Goal: Task Accomplishment & Management: Complete application form

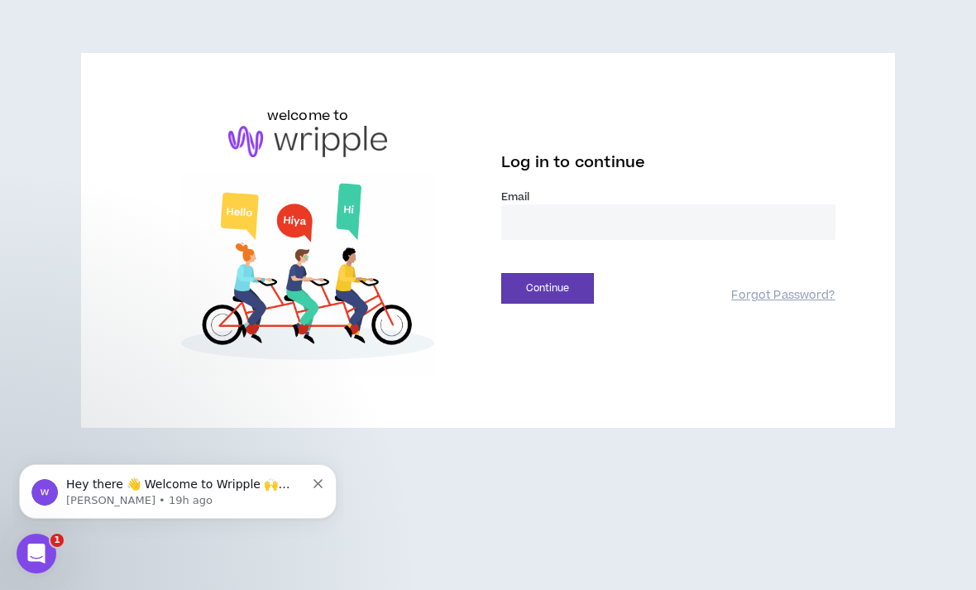
click at [708, 220] on input "email" at bounding box center [668, 222] width 334 height 36
type input "**********"
click at [547, 288] on button "Continue" at bounding box center [547, 288] width 93 height 31
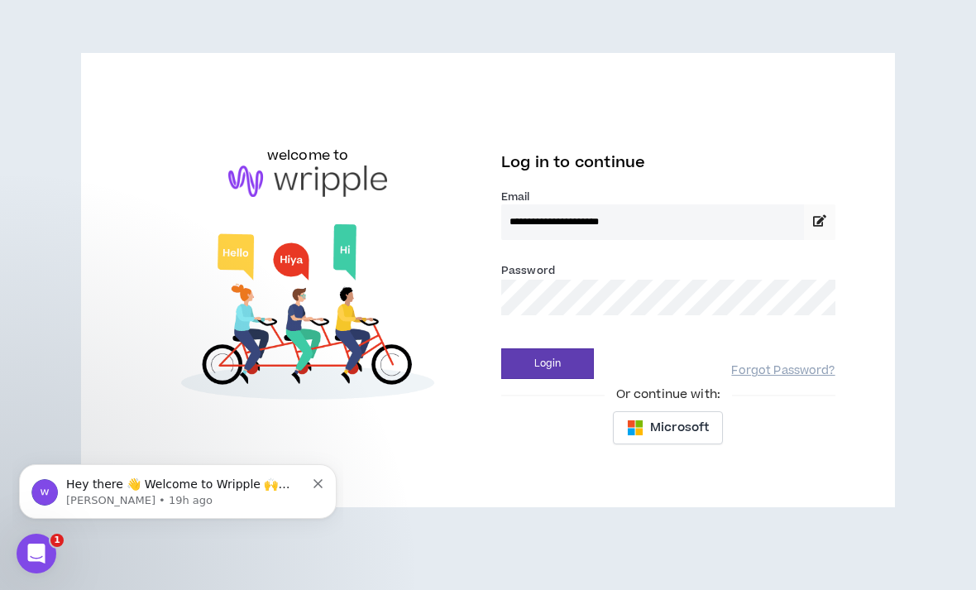
click at [547, 363] on button "Login" at bounding box center [547, 363] width 93 height 31
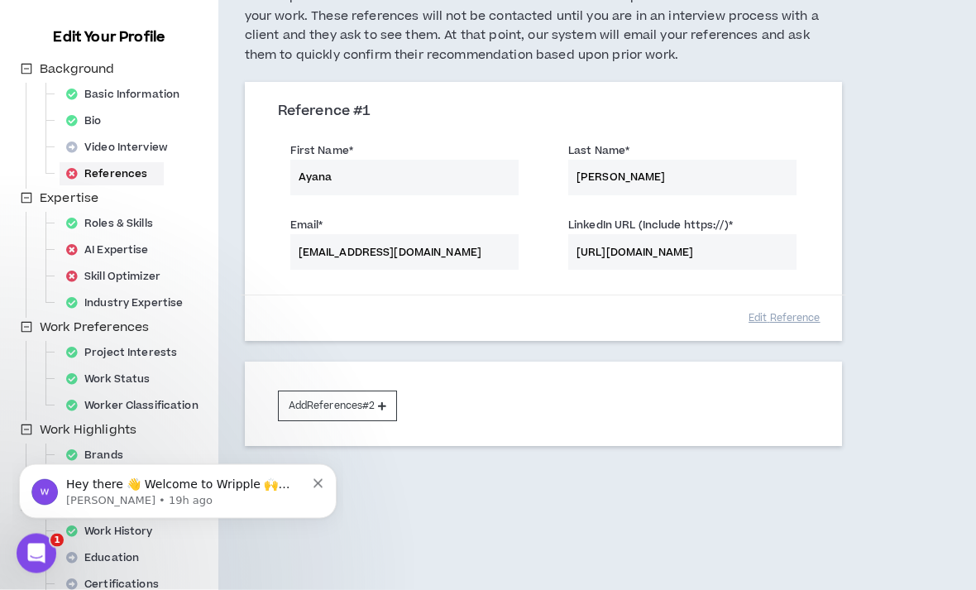
scroll to position [161, 0]
click at [388, 413] on button "Add References #2" at bounding box center [338, 406] width 120 height 31
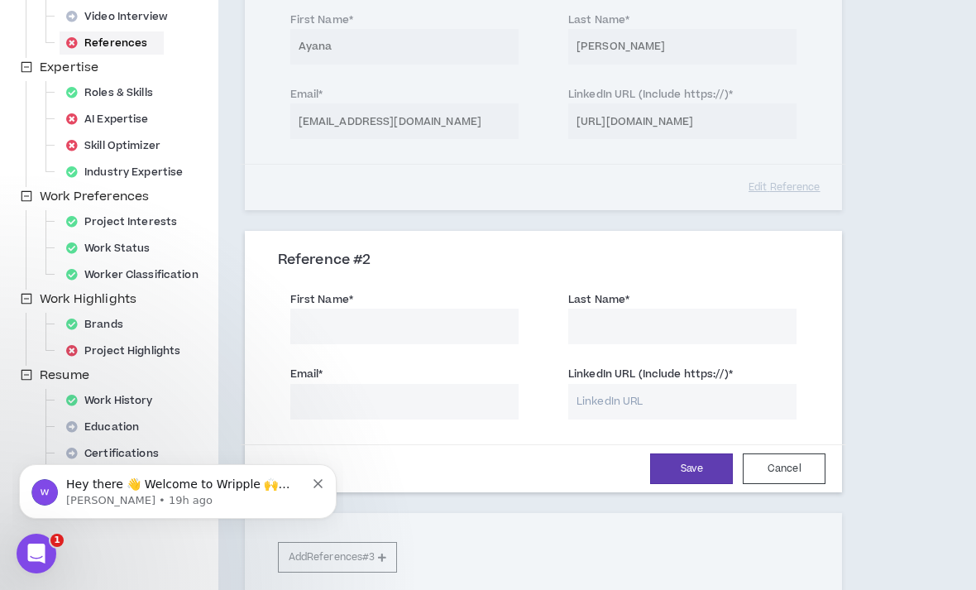
click at [476, 338] on input "First Name *" at bounding box center [404, 327] width 228 height 36
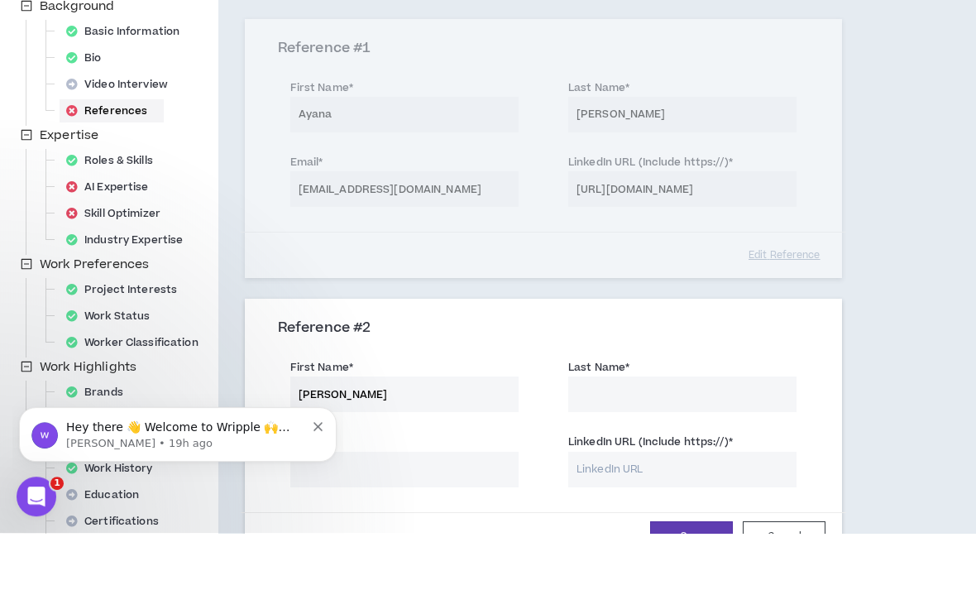
scroll to position [207, 0]
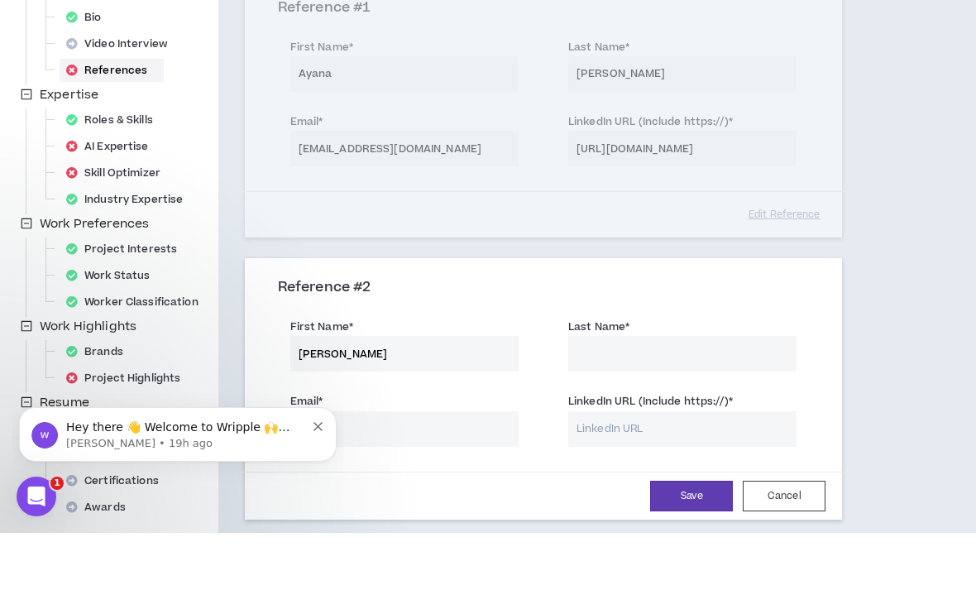
type input "[PERSON_NAME]"
click at [673, 393] on input "Last Name *" at bounding box center [682, 411] width 228 height 36
type input "[PERSON_NAME]"
click at [440, 468] on input "Email *" at bounding box center [404, 486] width 228 height 36
type input "[PERSON_NAME][EMAIL_ADDRESS][DOMAIN_NAME]"
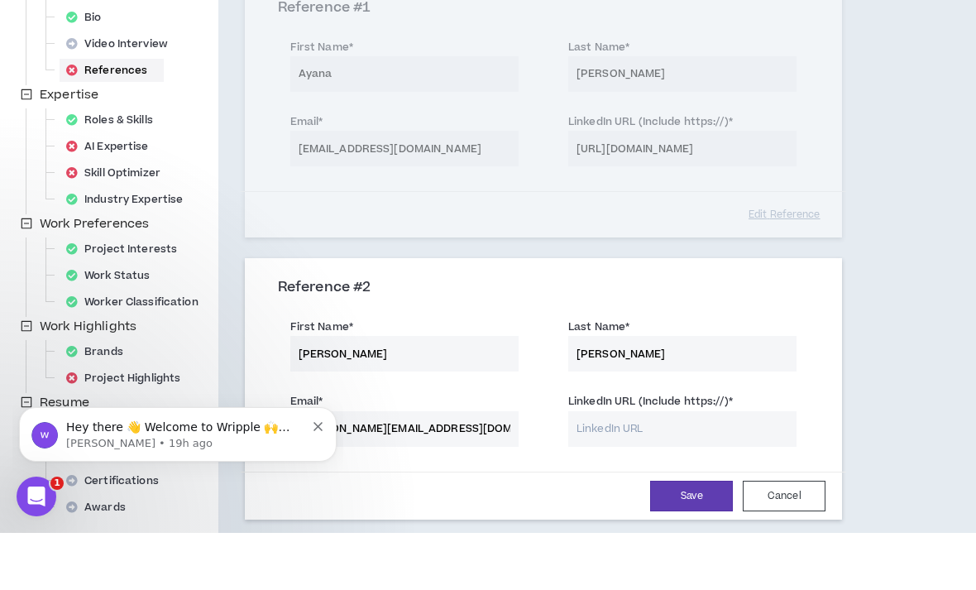
click at [624, 468] on input "LinkedIn URL (Include https://) *" at bounding box center [682, 486] width 228 height 36
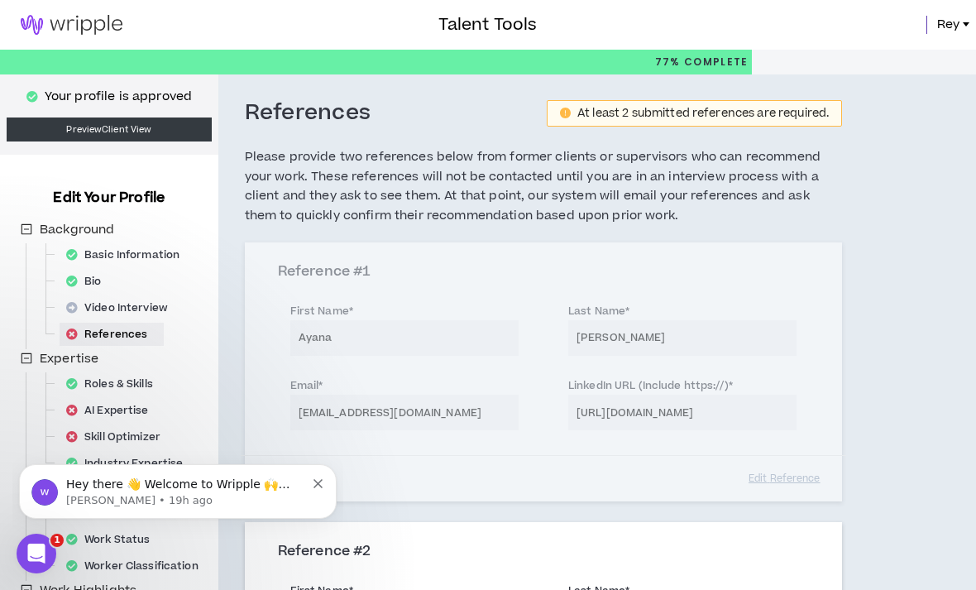
scroll to position [363, 0]
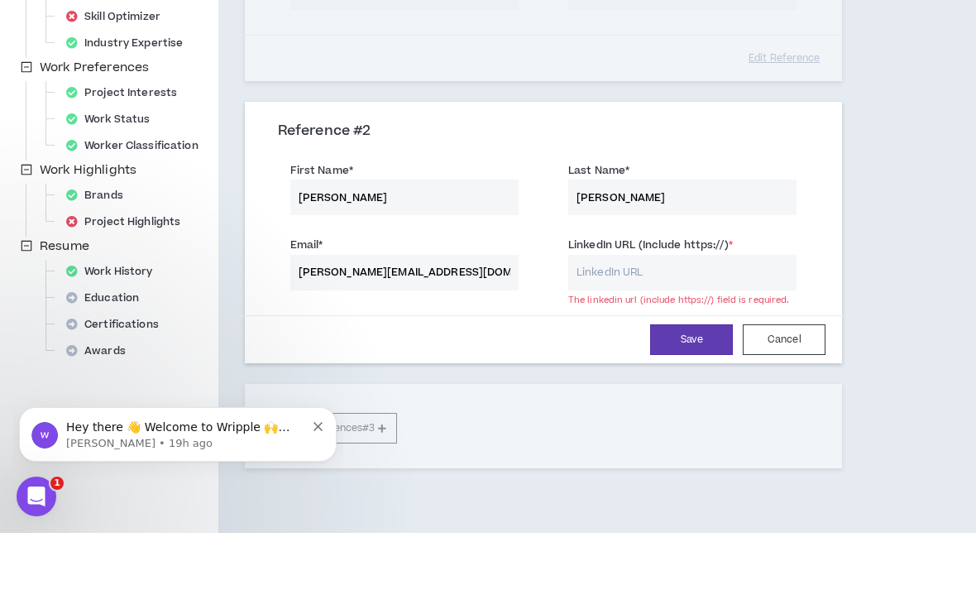
click at [667, 312] on input "LinkedIn URL (Include https://) *" at bounding box center [682, 330] width 228 height 36
paste input "[URL][DOMAIN_NAME][PERSON_NAME]"
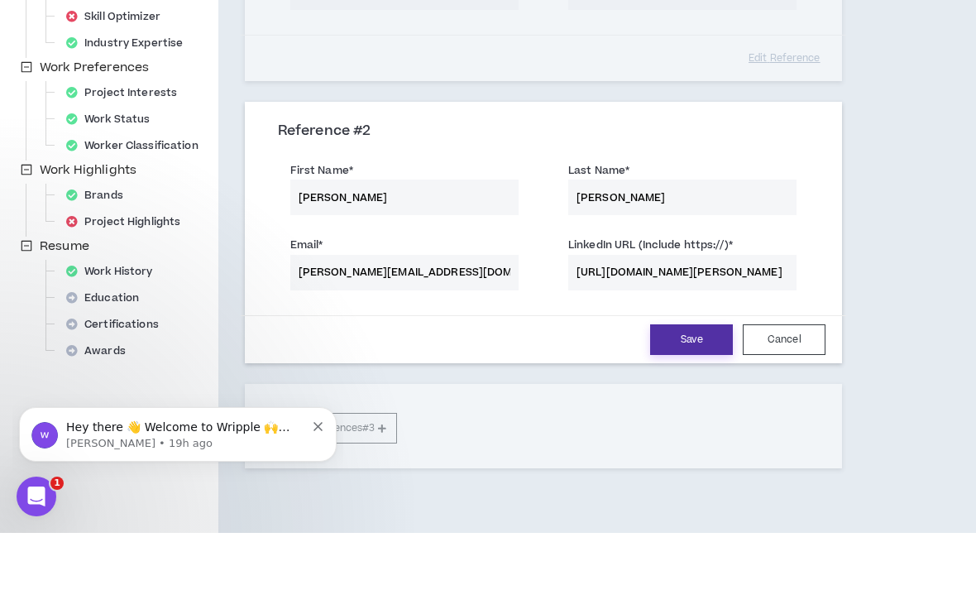
type input "[URL][DOMAIN_NAME][PERSON_NAME]"
click at [703, 381] on button "Save" at bounding box center [691, 396] width 83 height 31
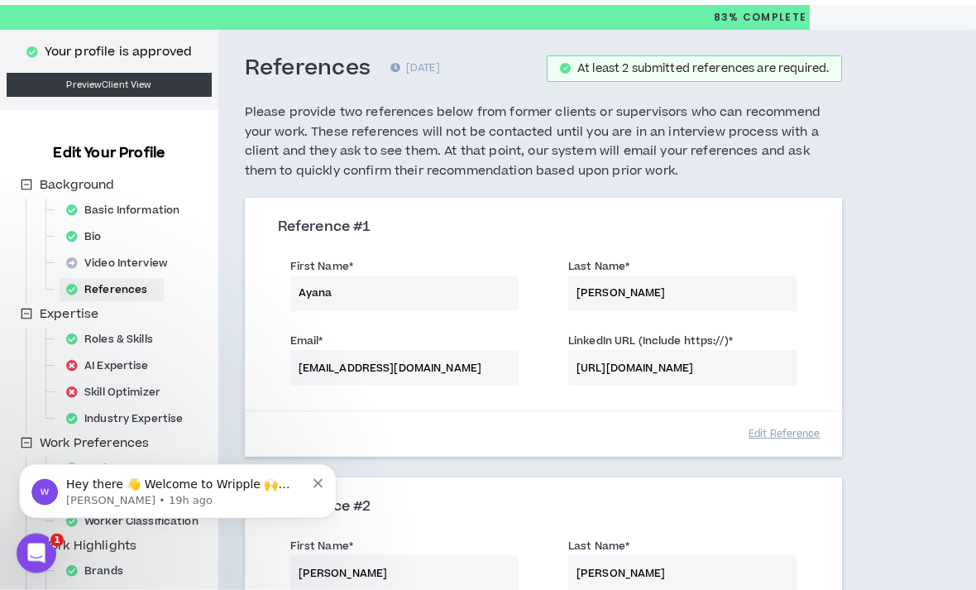
scroll to position [0, 0]
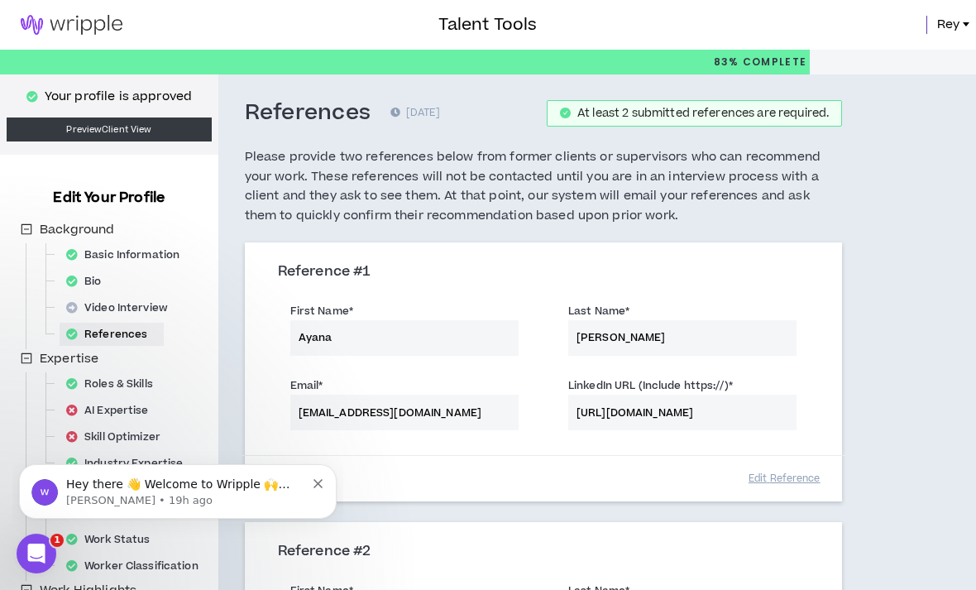
click at [68, 32] on img at bounding box center [71, 25] width 143 height 20
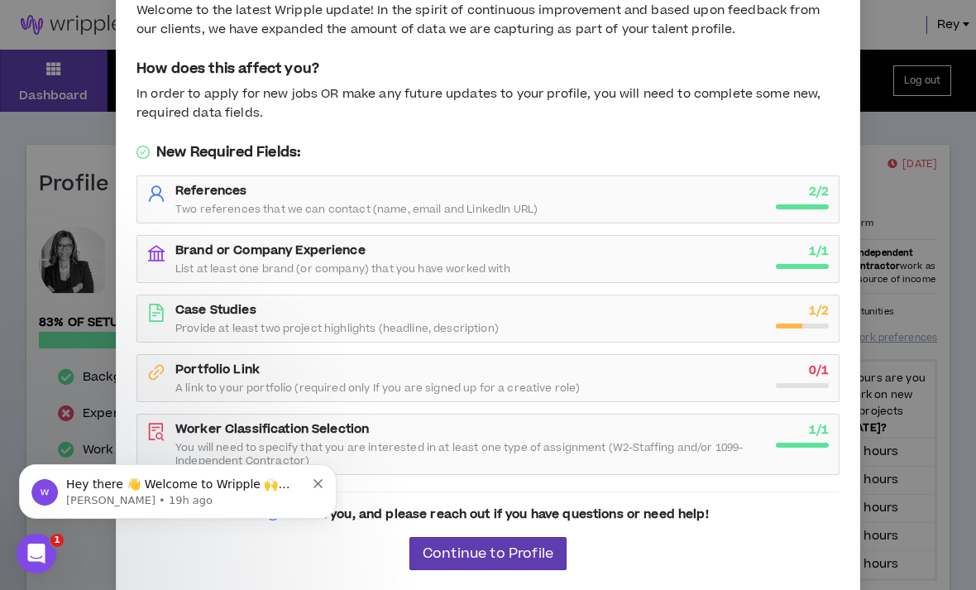
scroll to position [74, 0]
click at [319, 482] on icon "Dismiss notification" at bounding box center [318, 483] width 9 height 9
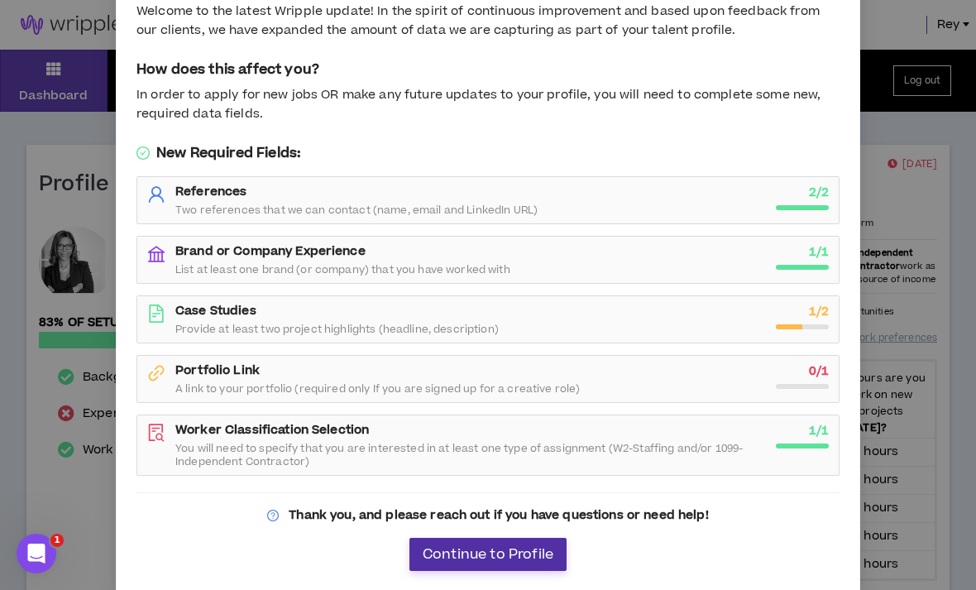
click at [515, 547] on span "Continue to Profile" at bounding box center [488, 555] width 131 height 16
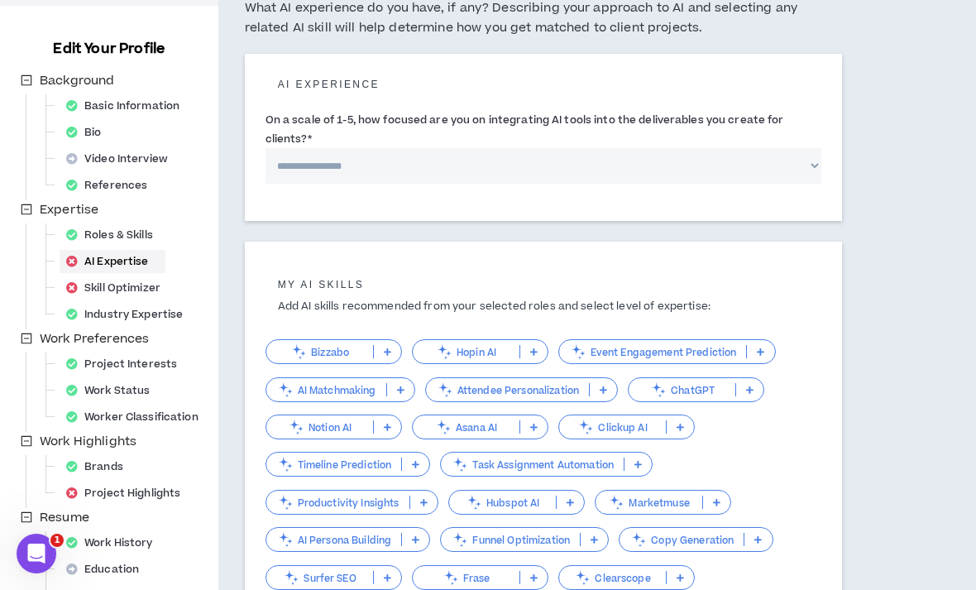
scroll to position [400, 0]
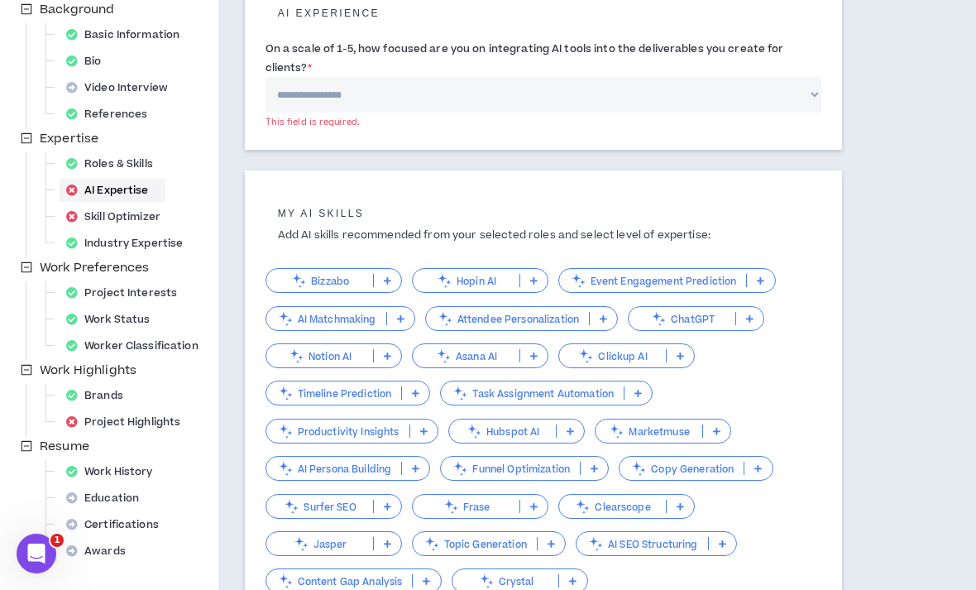
scroll to position [0, 0]
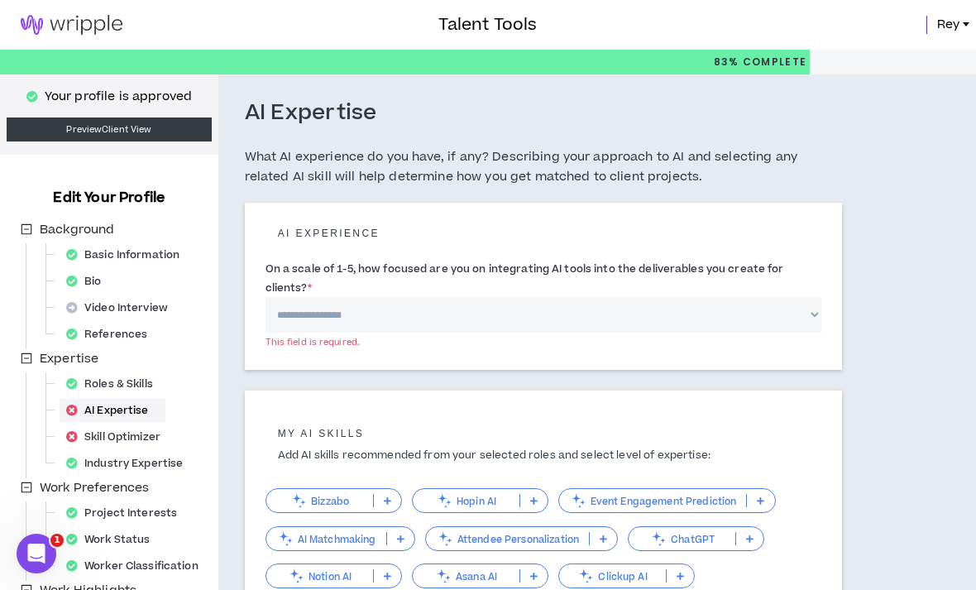
click at [793, 320] on select "**********" at bounding box center [544, 315] width 557 height 36
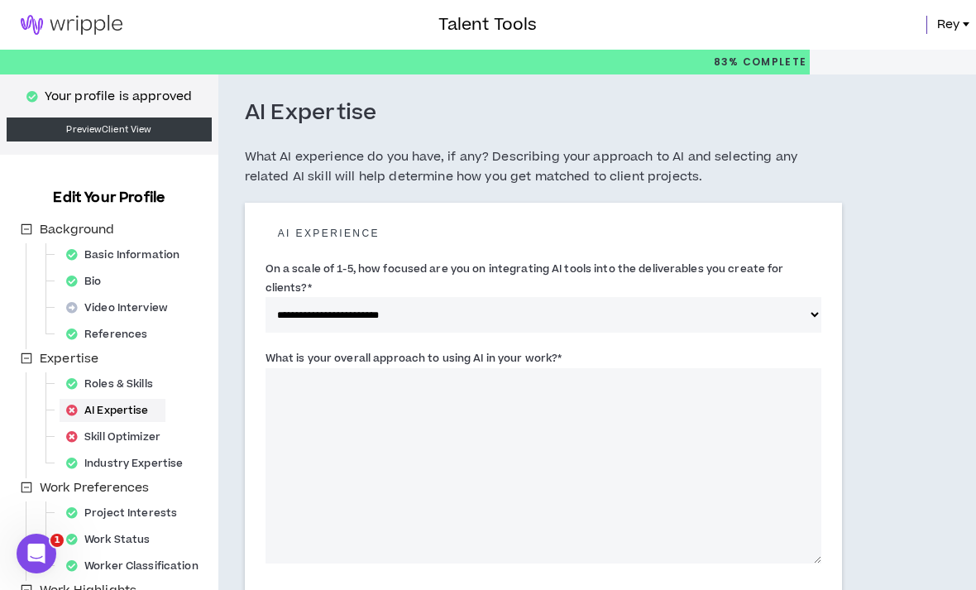
click at [763, 297] on select "**********" at bounding box center [544, 315] width 557 height 36
select select "*"
click at [790, 320] on select "**********" at bounding box center [544, 315] width 557 height 36
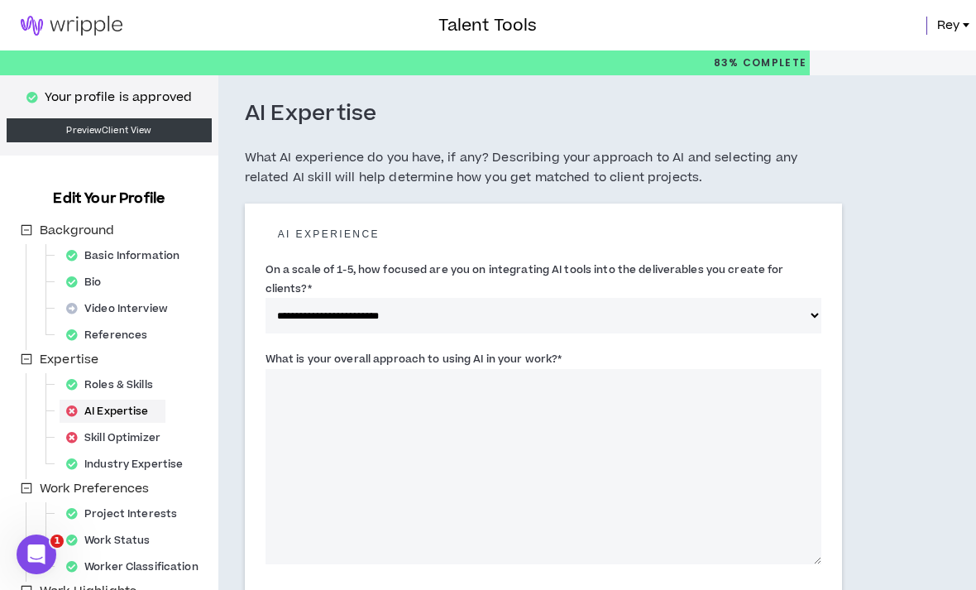
scroll to position [1, 0]
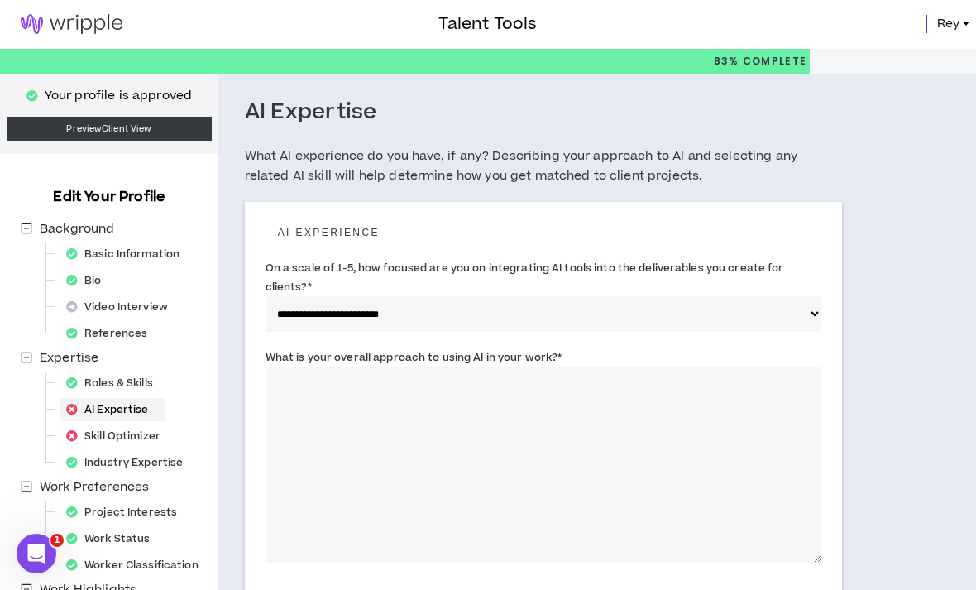
click at [959, 27] on span "Rey" at bounding box center [948, 24] width 22 height 18
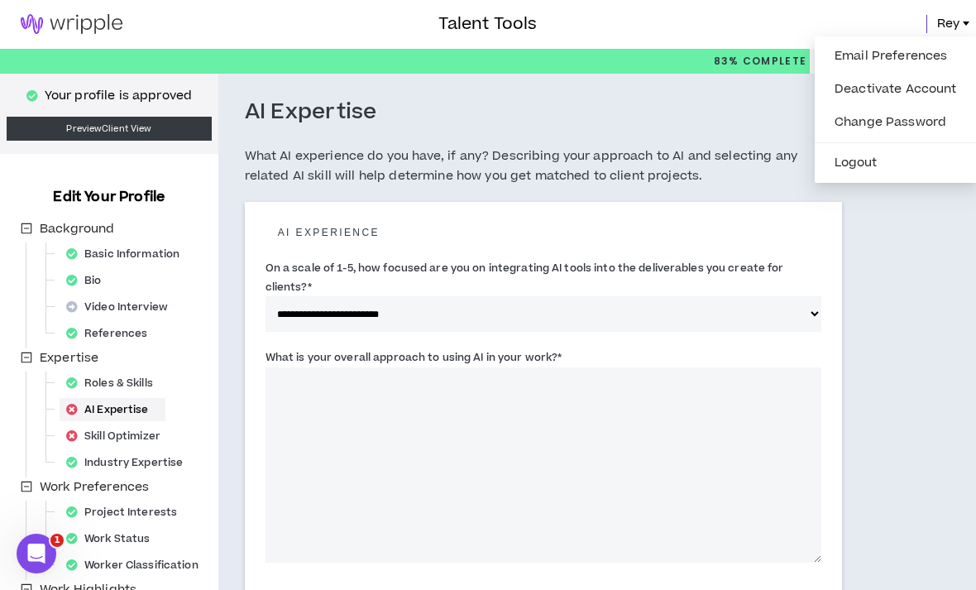
click at [764, 165] on h5 "What AI experience do you have, if any? Describing your approach to AI and sele…" at bounding box center [544, 166] width 598 height 40
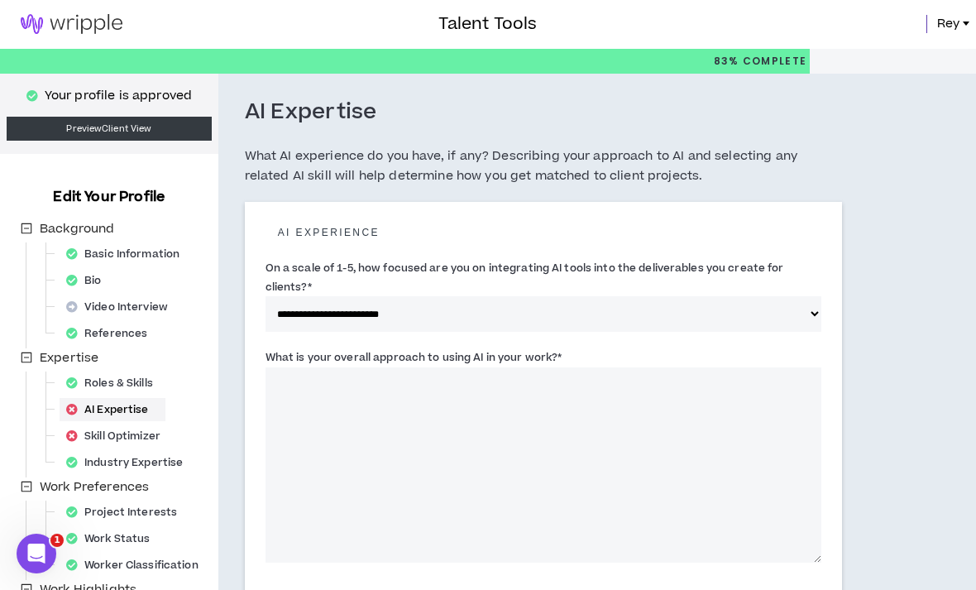
click at [56, 31] on img at bounding box center [71, 24] width 143 height 20
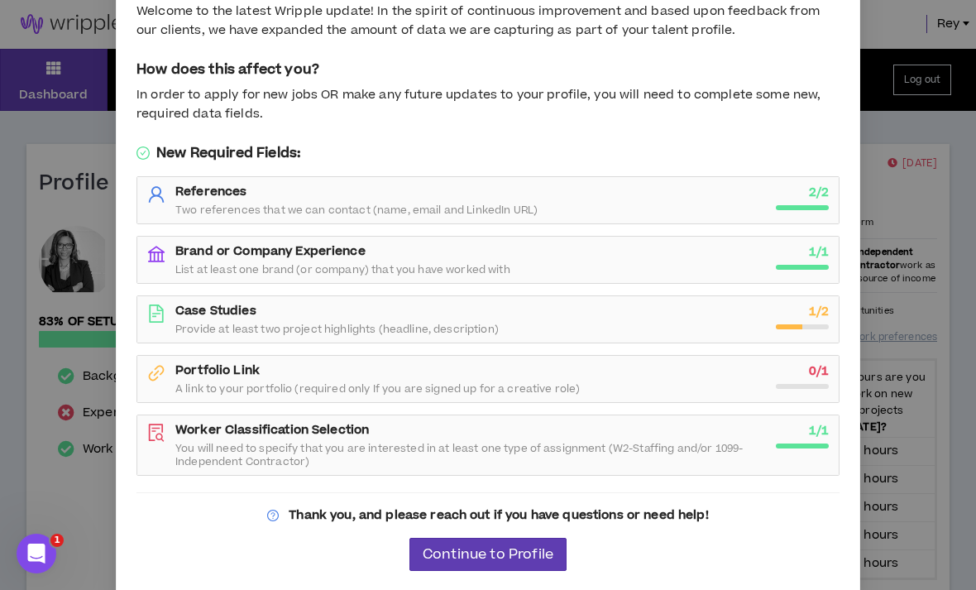
scroll to position [74, 0]
click at [507, 550] on span "Continue to Profile" at bounding box center [488, 555] width 131 height 16
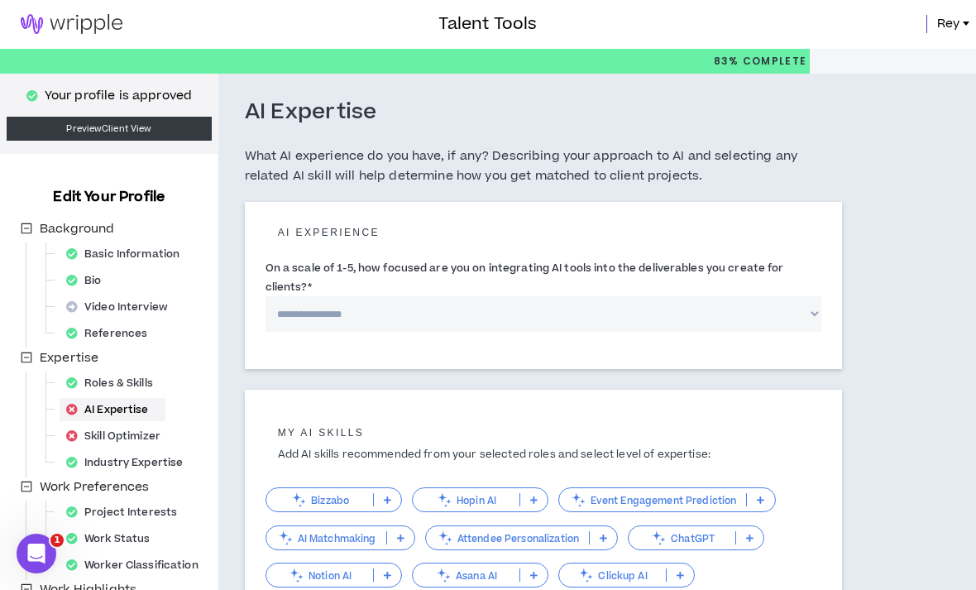
click at [700, 290] on div "**********" at bounding box center [544, 295] width 557 height 73
click at [683, 316] on select "**********" at bounding box center [544, 314] width 557 height 36
select select "*"
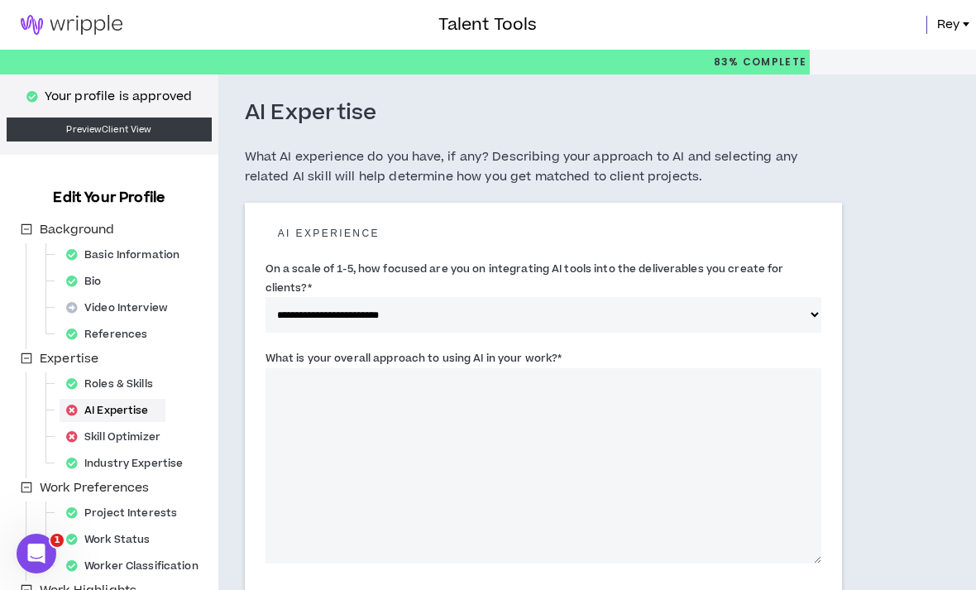
click at [549, 405] on textarea "What is your overall approach to using AI in your work? *" at bounding box center [544, 465] width 557 height 195
click at [306, 395] on textarea "What is your overall approach to using AI in your work? *" at bounding box center [544, 465] width 557 height 195
paste textarea "**********"
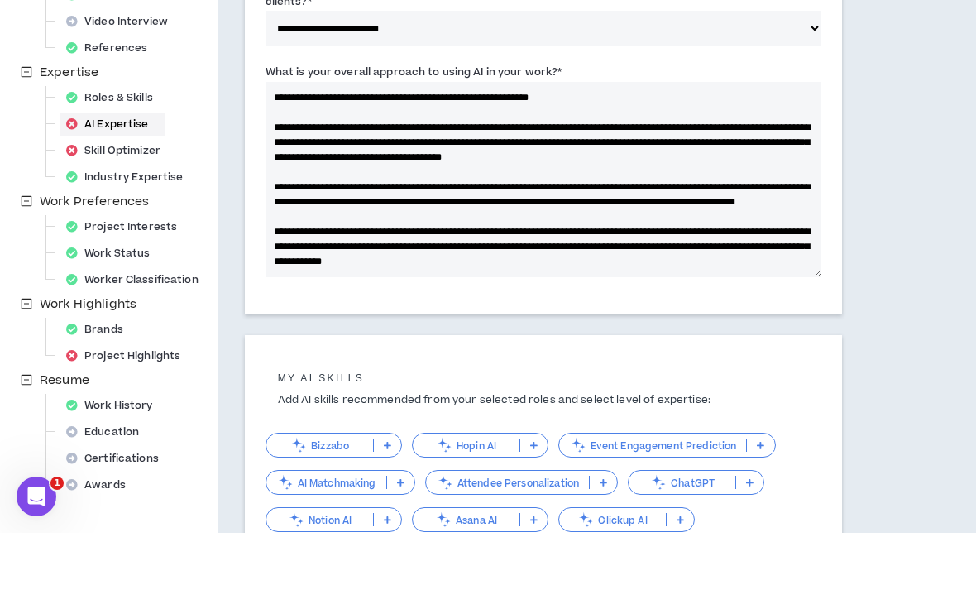
scroll to position [-4, 0]
click at [247, 98] on div "**********" at bounding box center [544, 172] width 598 height 397
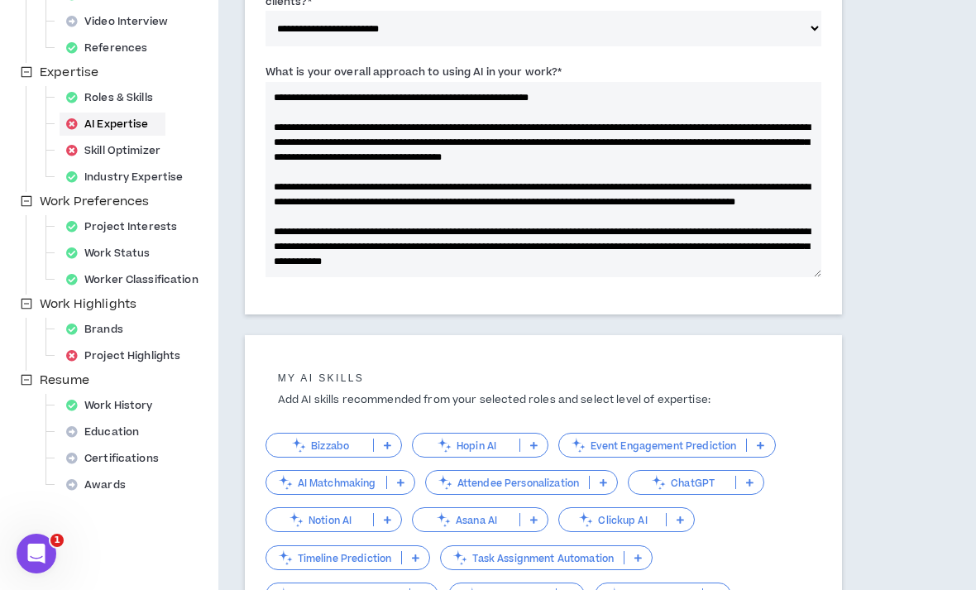
click at [280, 93] on textarea "**********" at bounding box center [544, 179] width 557 height 195
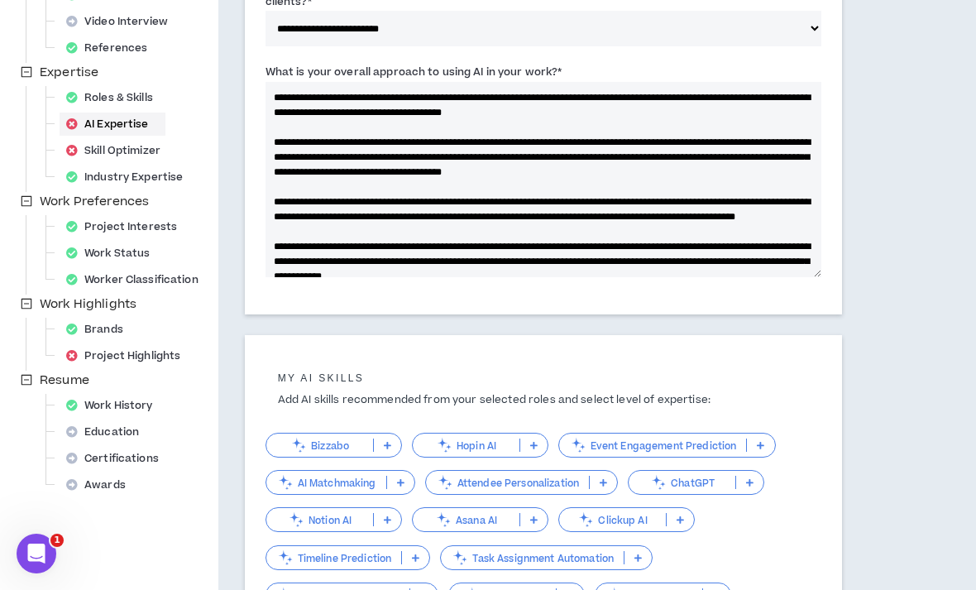
scroll to position [1, 0]
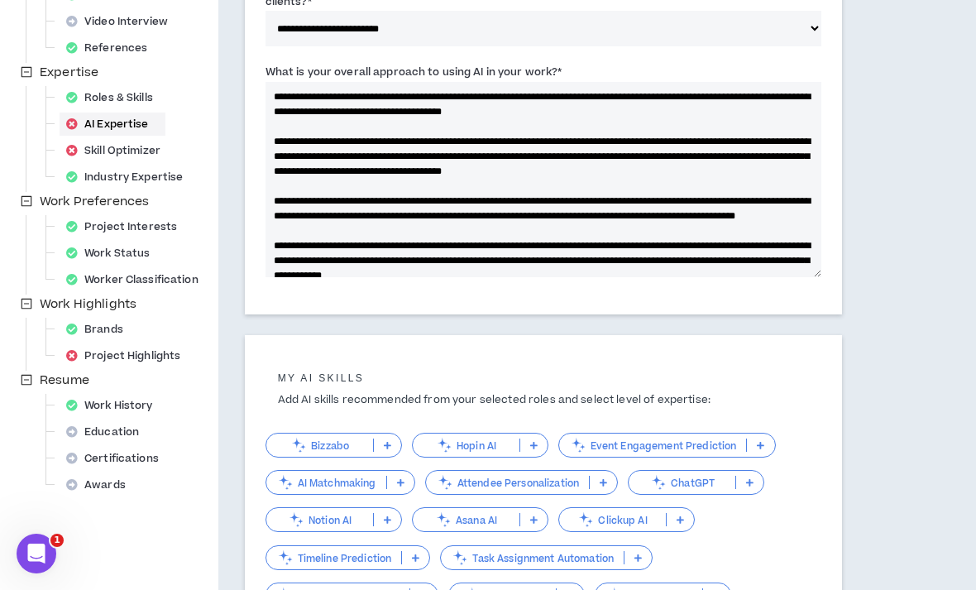
click at [673, 98] on textarea "**********" at bounding box center [544, 179] width 557 height 195
click at [650, 117] on textarea "**********" at bounding box center [544, 179] width 557 height 195
click at [318, 108] on textarea "**********" at bounding box center [544, 179] width 557 height 195
click at [466, 128] on textarea "What is your overall approach to using AI in your work? *" at bounding box center [544, 179] width 557 height 195
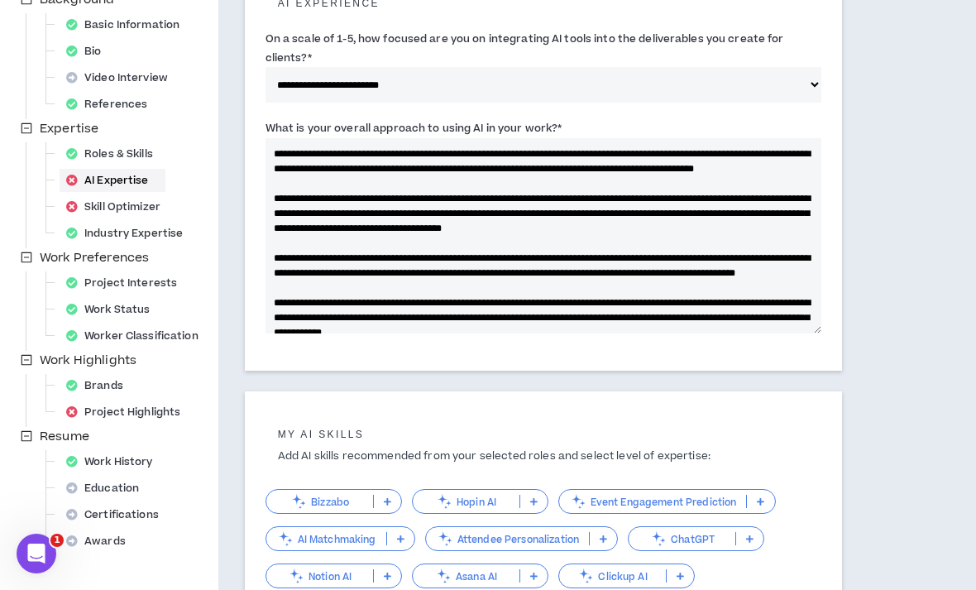
scroll to position [0, 0]
click at [381, 170] on textarea "What is your overall approach to using AI in your work? *" at bounding box center [544, 235] width 557 height 195
click at [504, 178] on textarea "What is your overall approach to using AI in your work? *" at bounding box center [544, 235] width 557 height 195
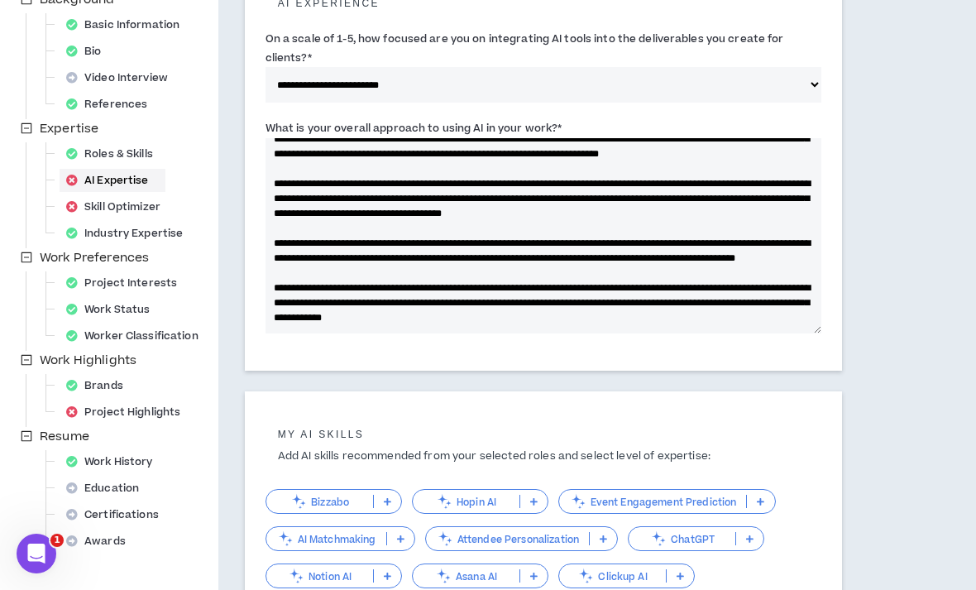
scroll to position [46, 0]
click at [280, 189] on textarea "What is your overall approach to using AI in your work? *" at bounding box center [544, 235] width 557 height 195
click at [276, 195] on textarea "What is your overall approach to using AI in your work? *" at bounding box center [544, 235] width 557 height 195
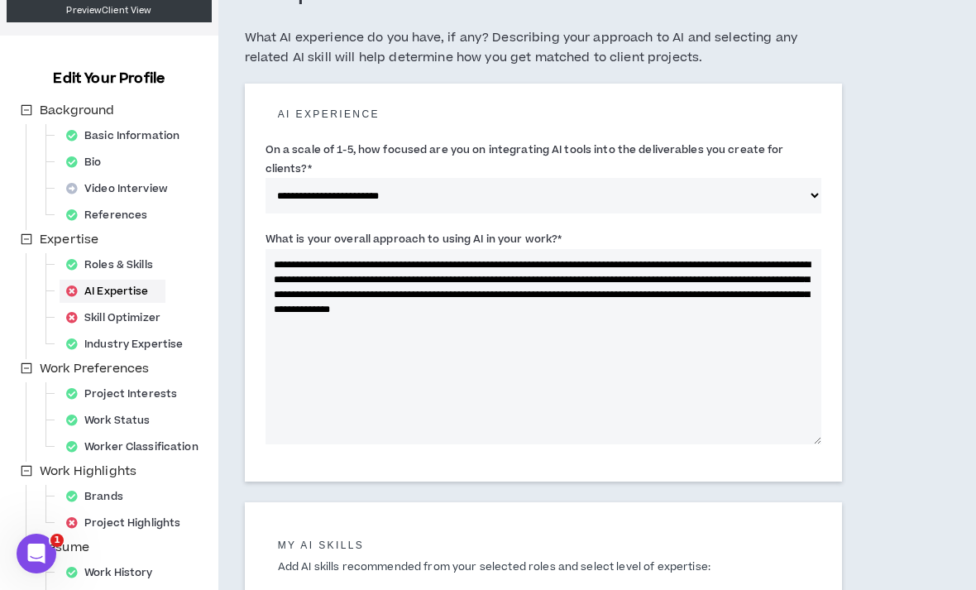
scroll to position [117, 0]
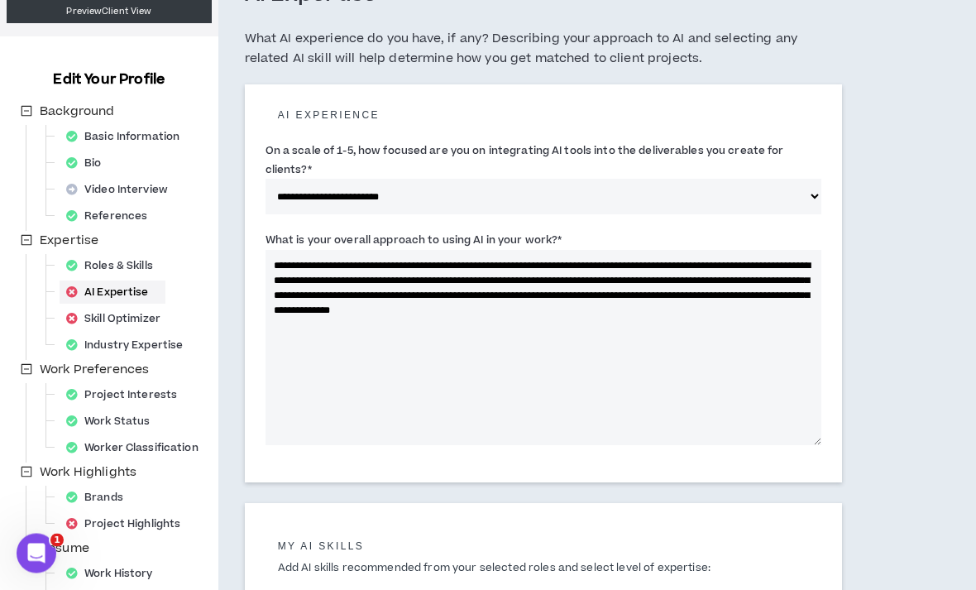
click at [505, 357] on textarea "**********" at bounding box center [544, 348] width 557 height 195
click at [360, 352] on textarea "**********" at bounding box center [544, 348] width 557 height 195
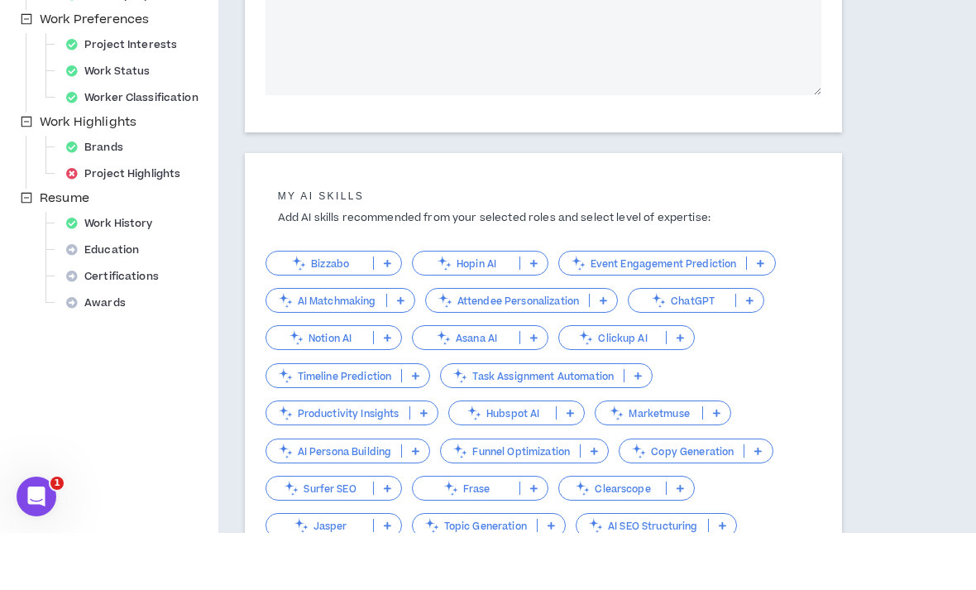
scroll to position [414, 0]
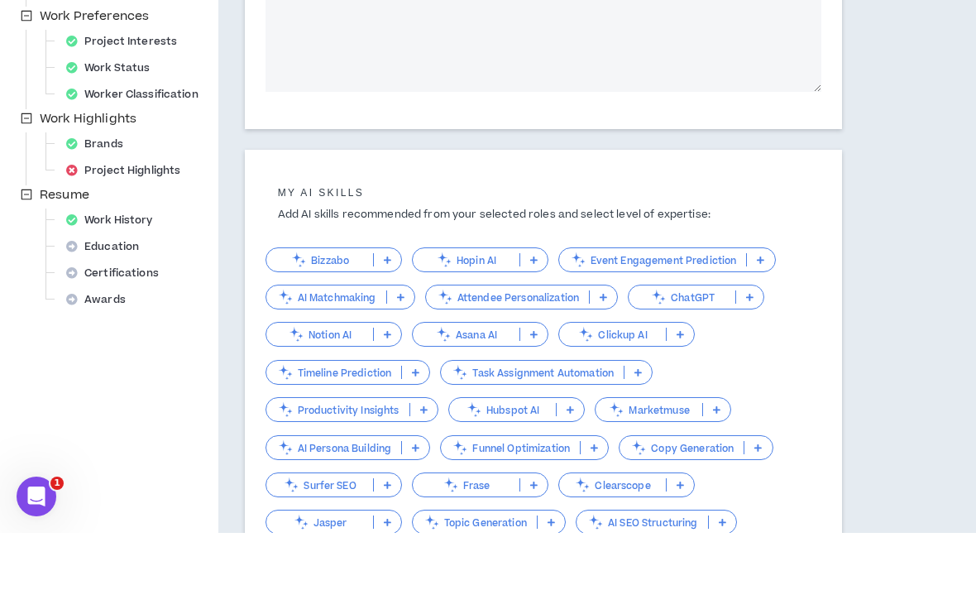
type textarea "**********"
click at [763, 347] on p at bounding box center [749, 353] width 27 height 13
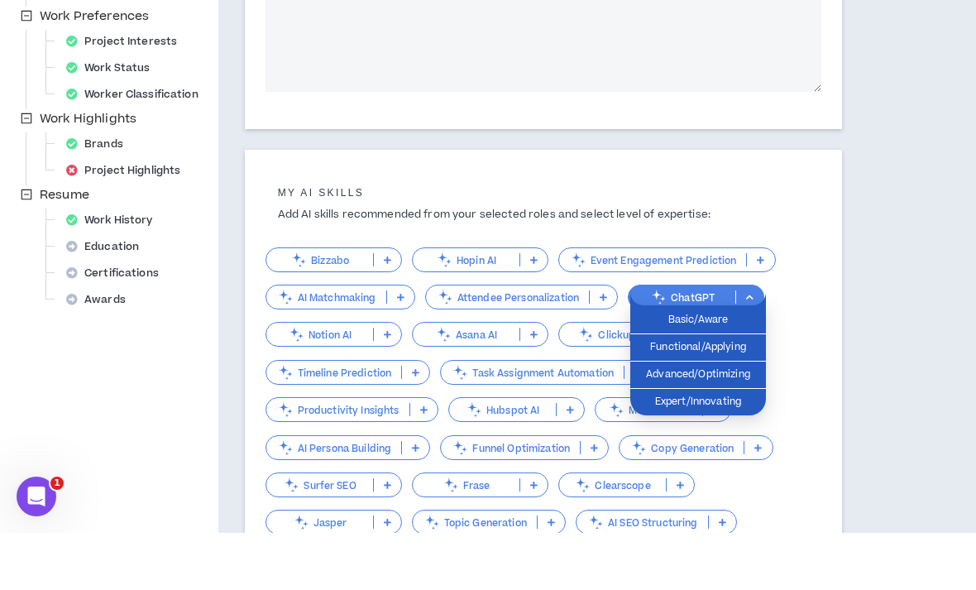
scroll to position [472, 0]
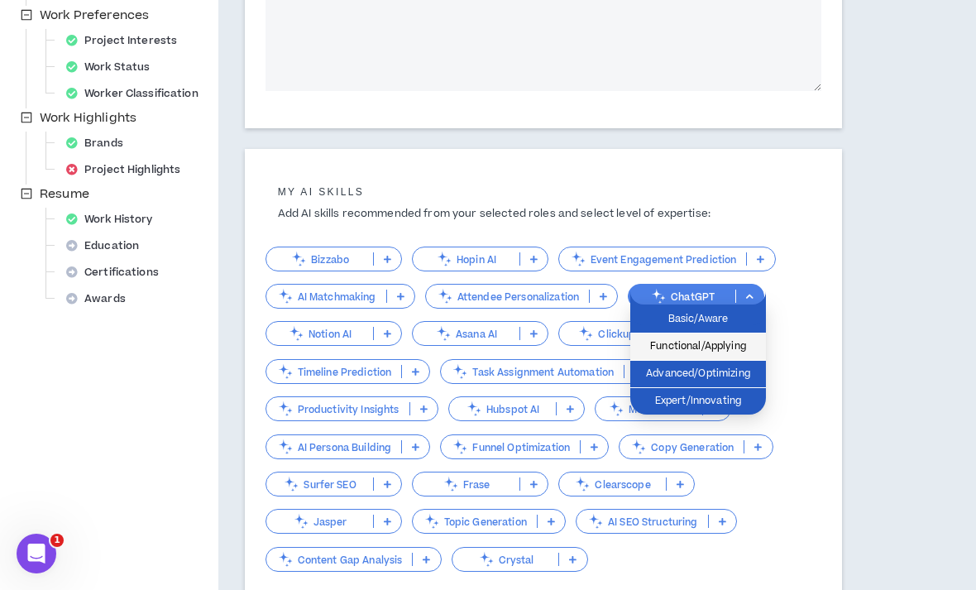
click at [736, 350] on span "Functional/Applying" at bounding box center [698, 347] width 116 height 18
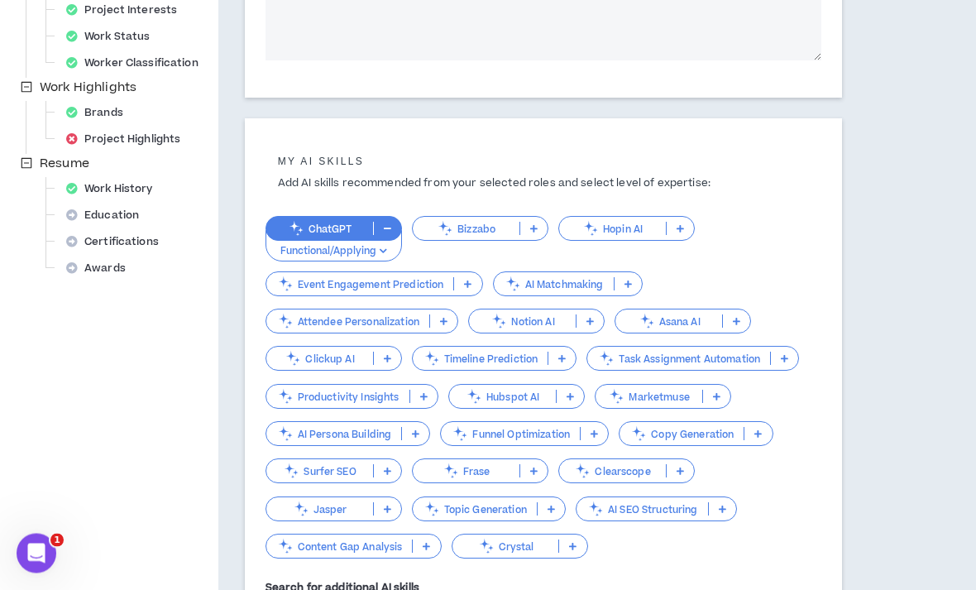
scroll to position [503, 0]
click at [740, 323] on p at bounding box center [736, 320] width 27 height 13
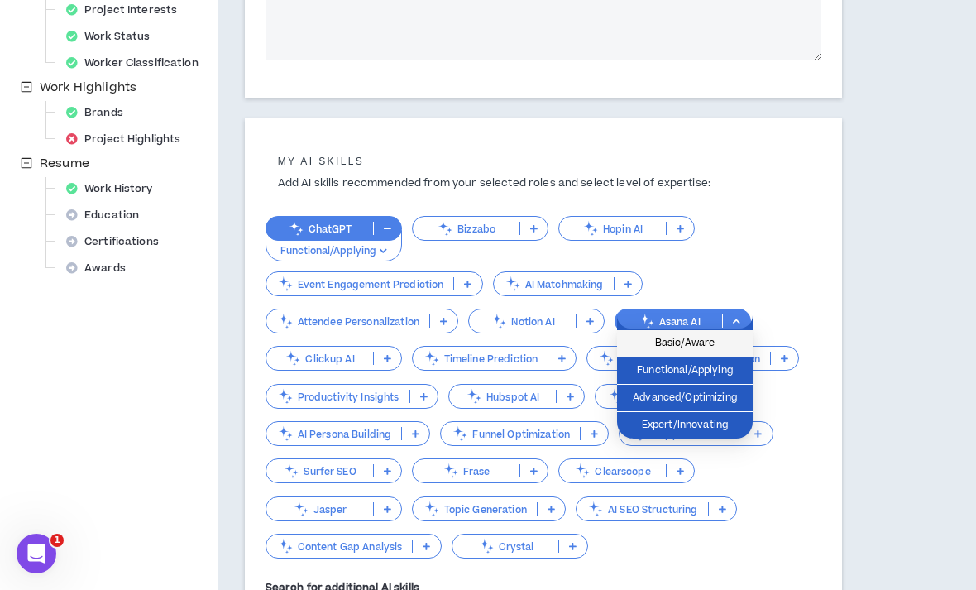
click at [712, 347] on span "Basic/Aware" at bounding box center [685, 343] width 116 height 18
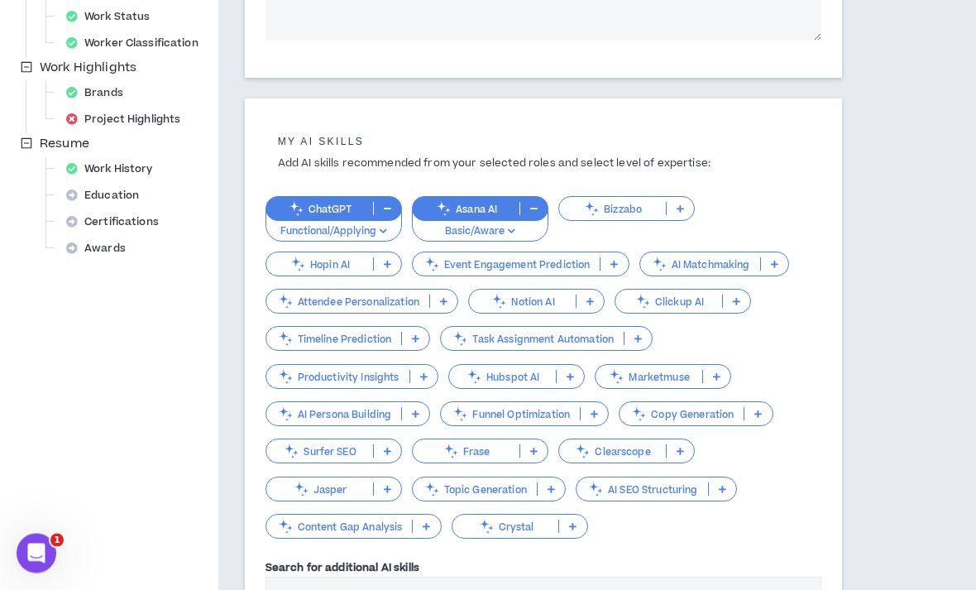
scroll to position [523, 0]
click at [597, 414] on p at bounding box center [594, 413] width 27 height 13
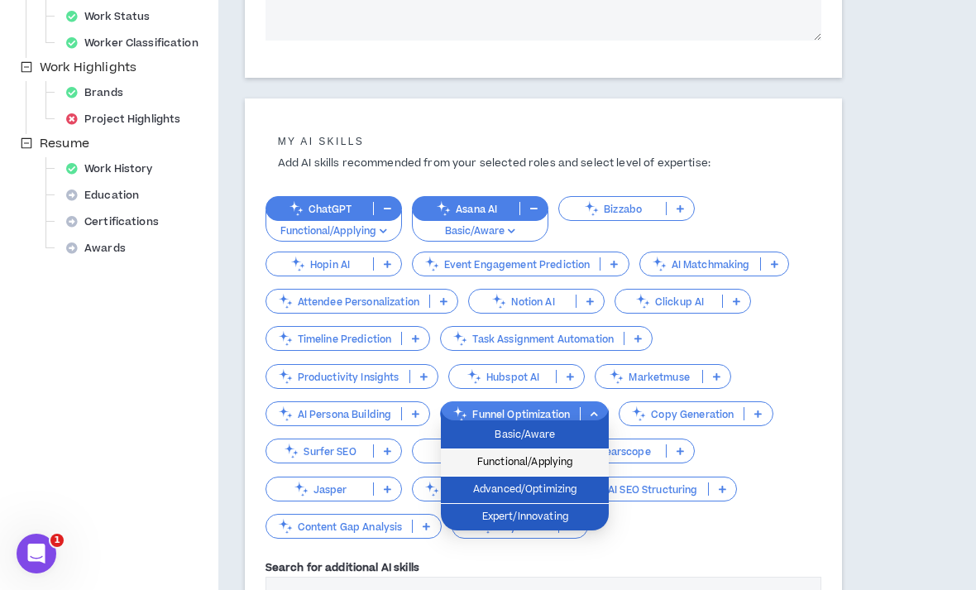
click at [569, 469] on span "Functional/Applying" at bounding box center [525, 462] width 148 height 18
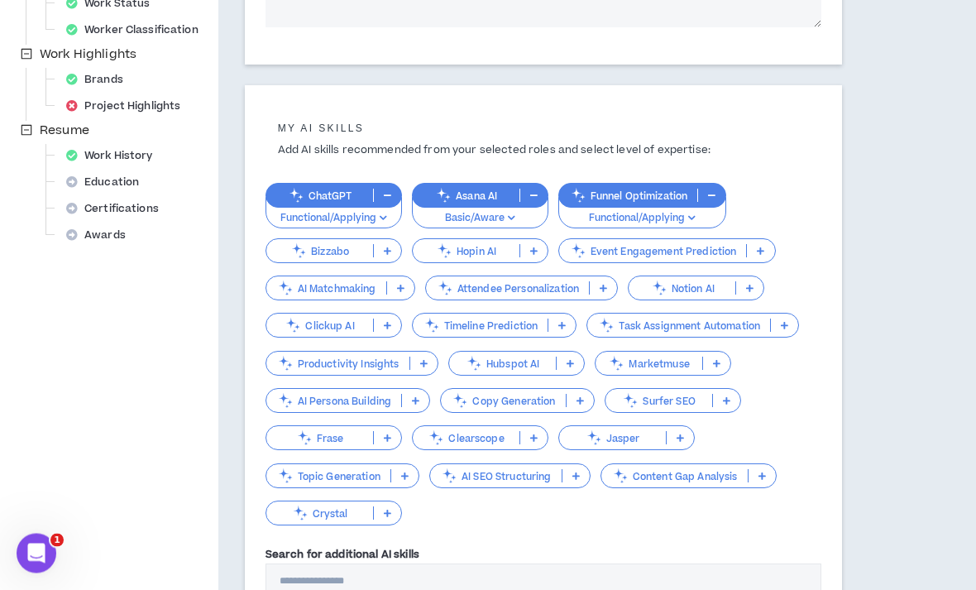
scroll to position [538, 0]
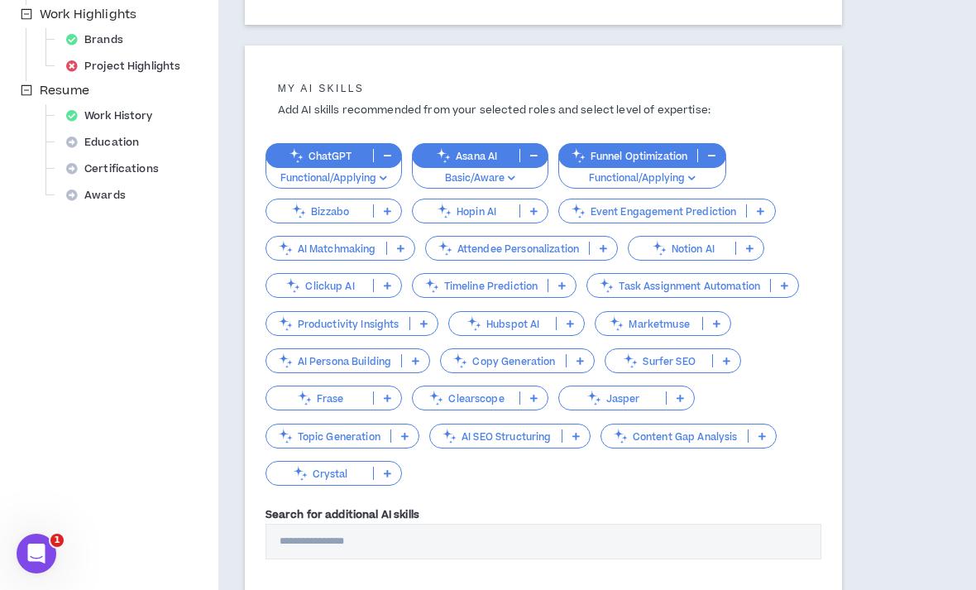
click at [563, 533] on input "Search for additional AI skills" at bounding box center [544, 542] width 557 height 36
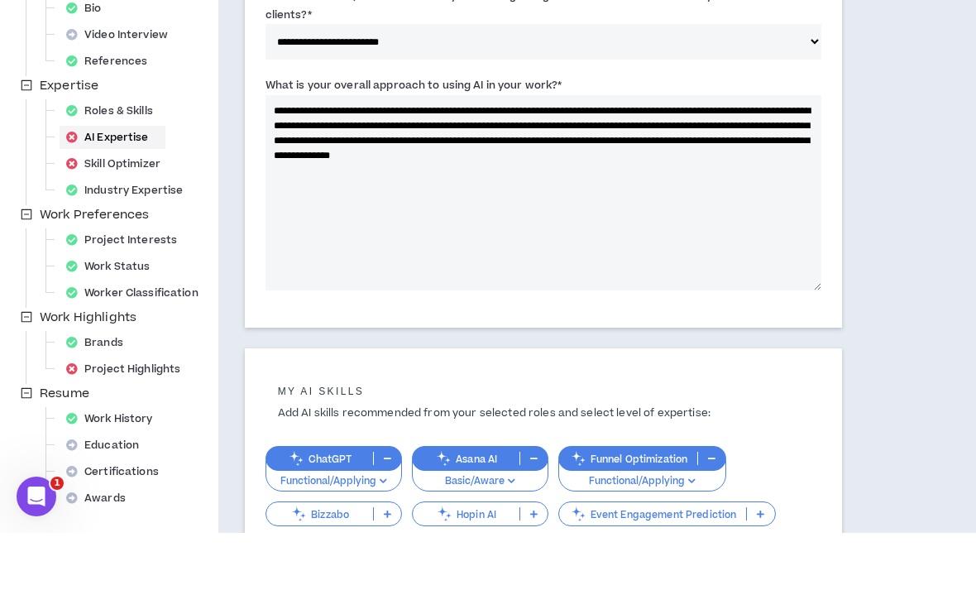
scroll to position [232, 0]
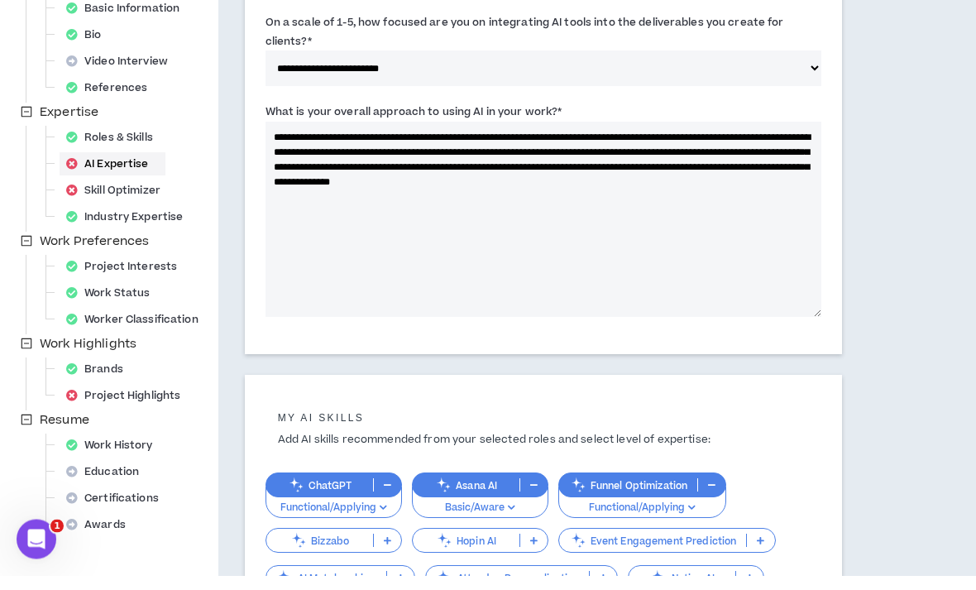
type input "******"
click at [810, 170] on textarea "**********" at bounding box center [544, 234] width 557 height 195
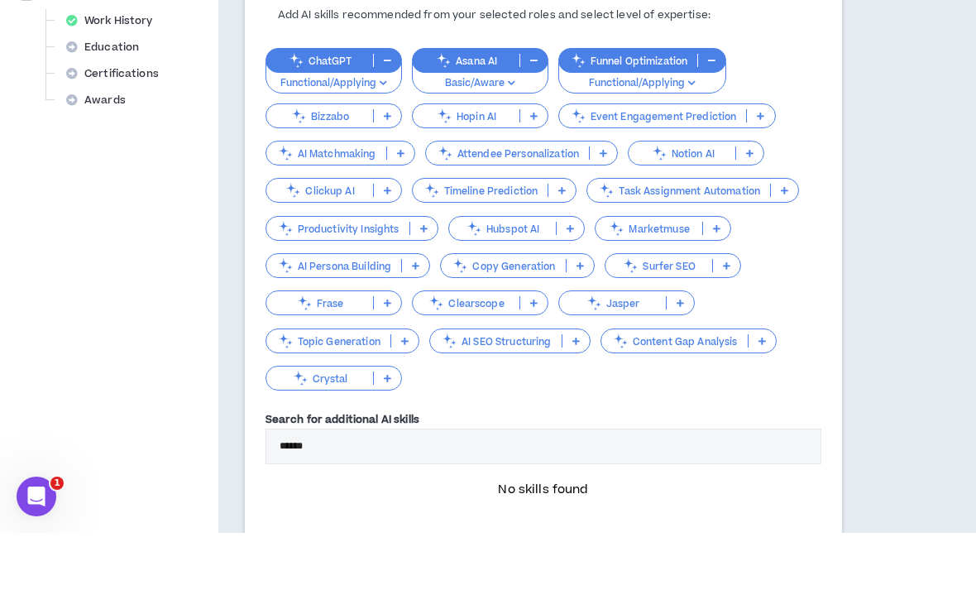
scroll to position [735, 0]
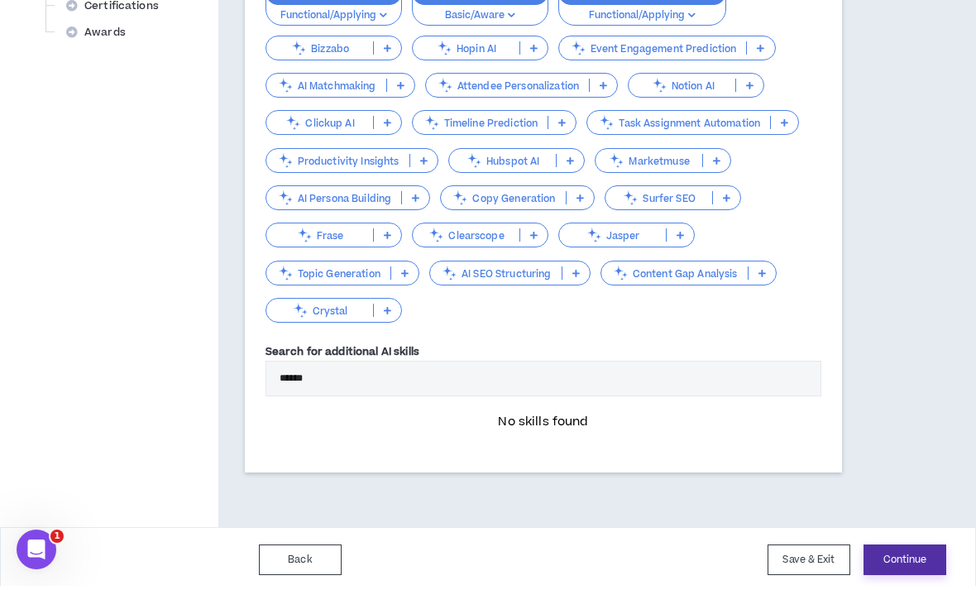
type textarea "**********"
click at [927, 558] on button "Continue" at bounding box center [905, 564] width 83 height 31
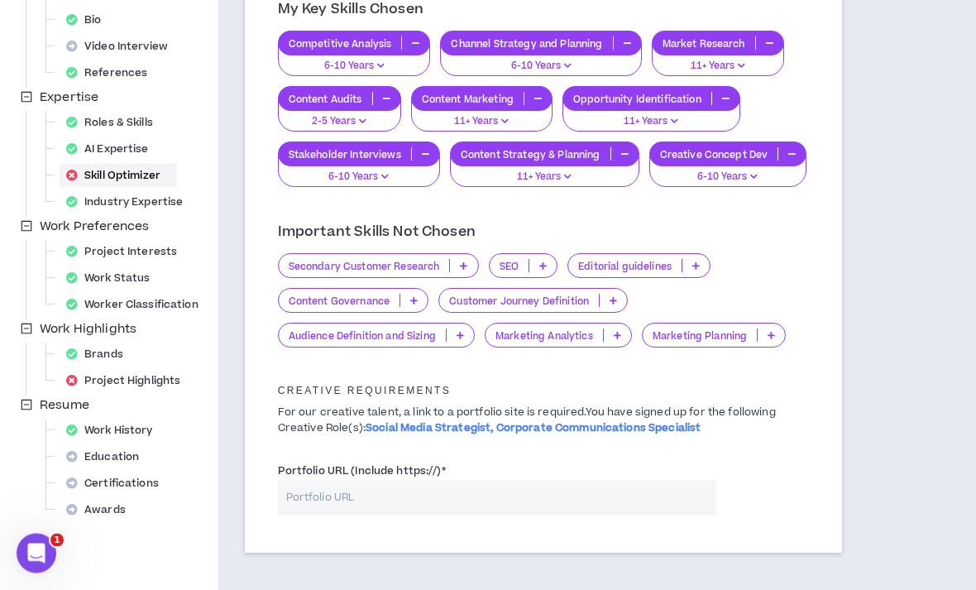
scroll to position [295, 0]
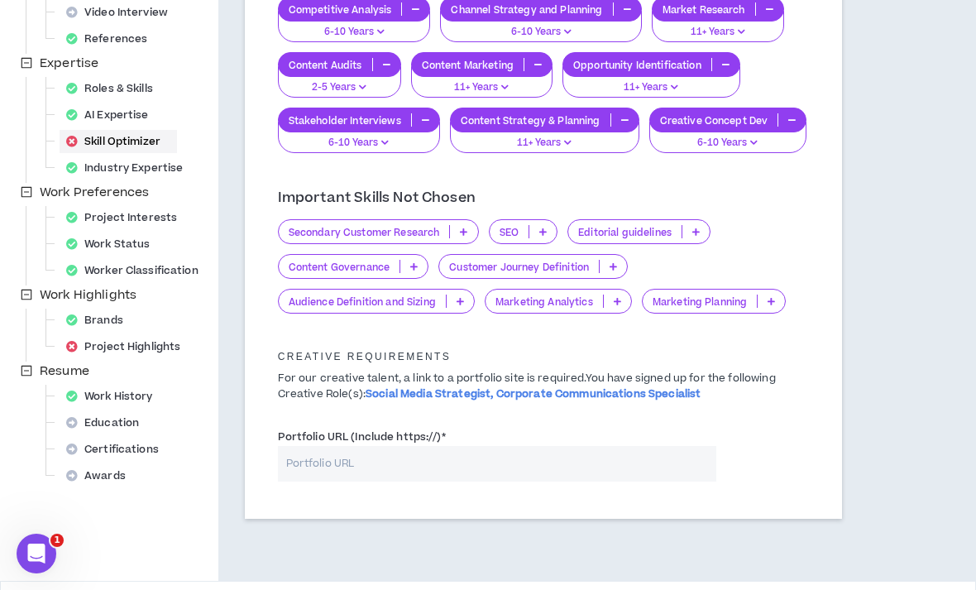
click at [688, 387] on span "Social Media Strategist, Corporate Communications Specialist" at bounding box center [533, 393] width 335 height 15
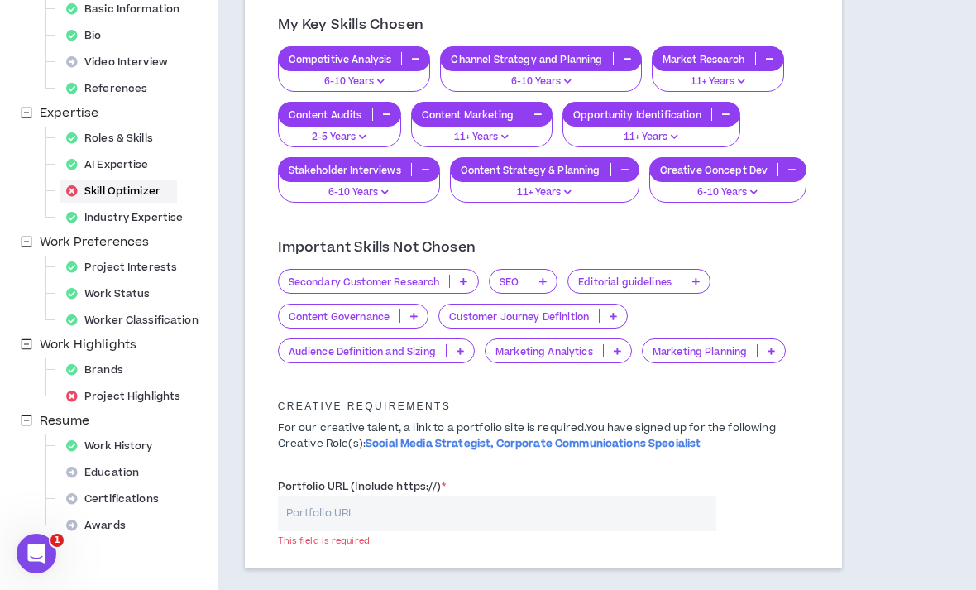
scroll to position [247, 0]
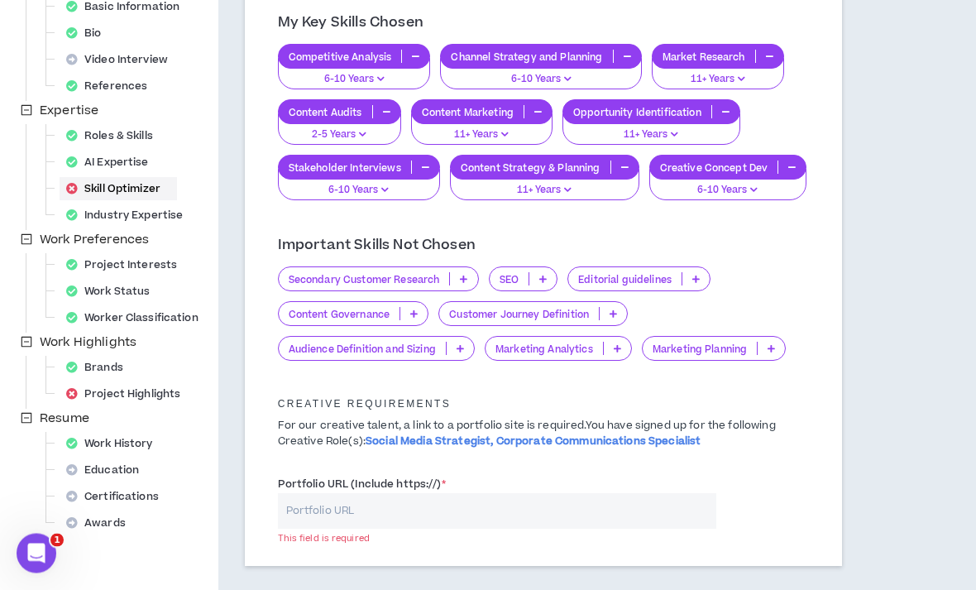
click at [496, 445] on span "Social Media Strategist, Corporate Communications Specialist" at bounding box center [533, 441] width 335 height 15
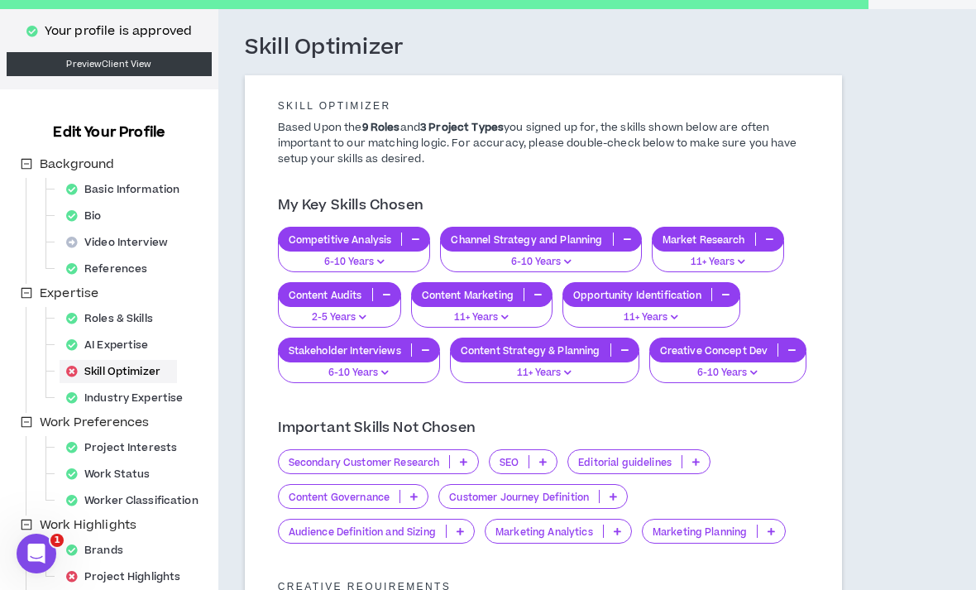
scroll to position [68, 0]
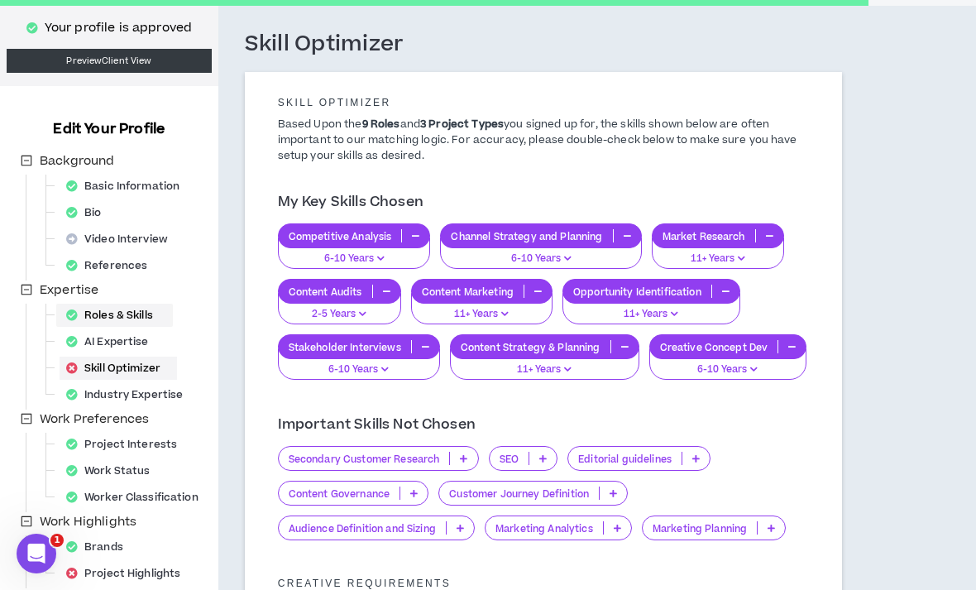
click at [138, 325] on div "Roles & Skills" at bounding box center [115, 315] width 110 height 23
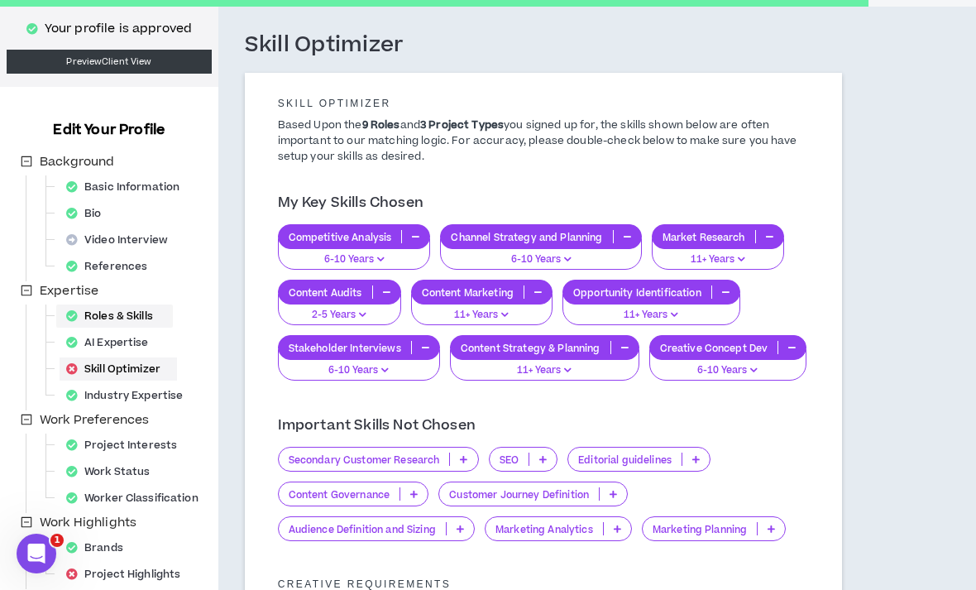
select select "***"
select select "**"
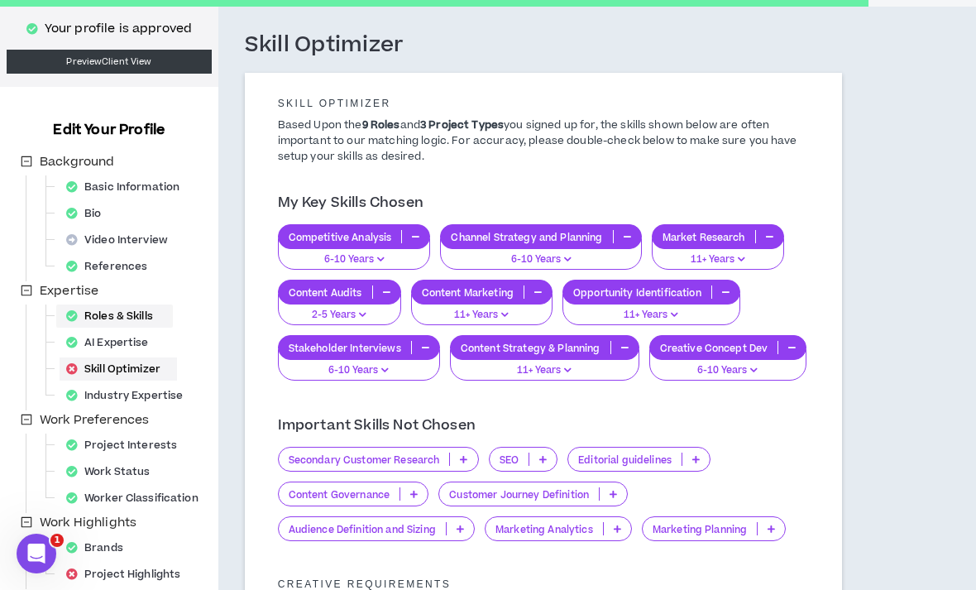
select select "**"
select select "***"
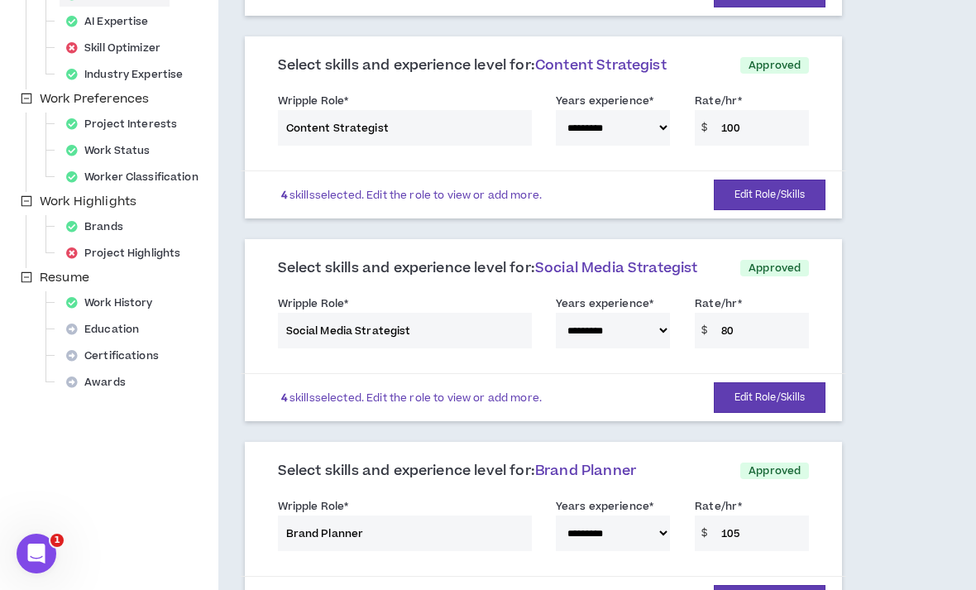
scroll to position [391, 0]
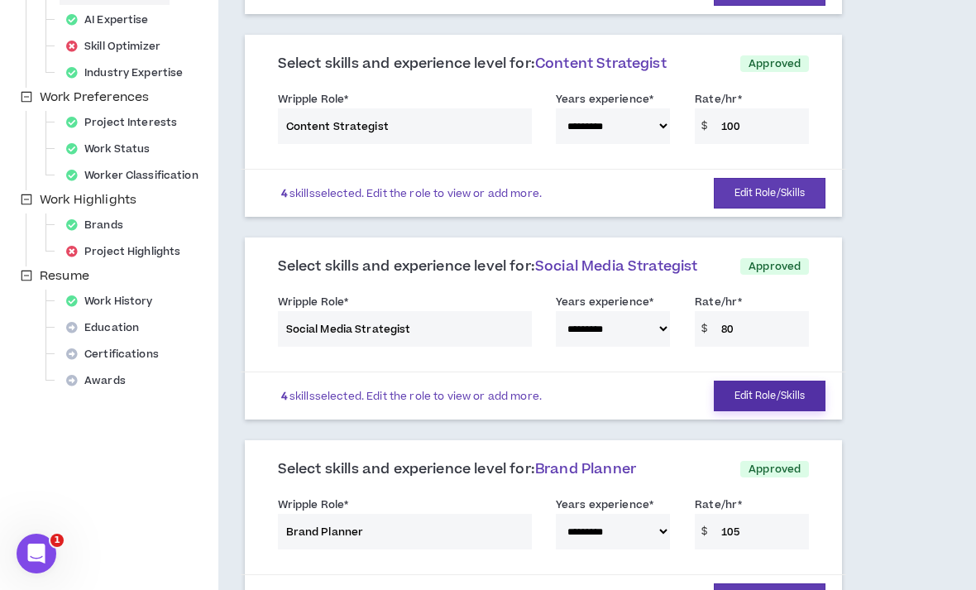
click at [799, 393] on button "Edit Role/Skills" at bounding box center [770, 396] width 113 height 31
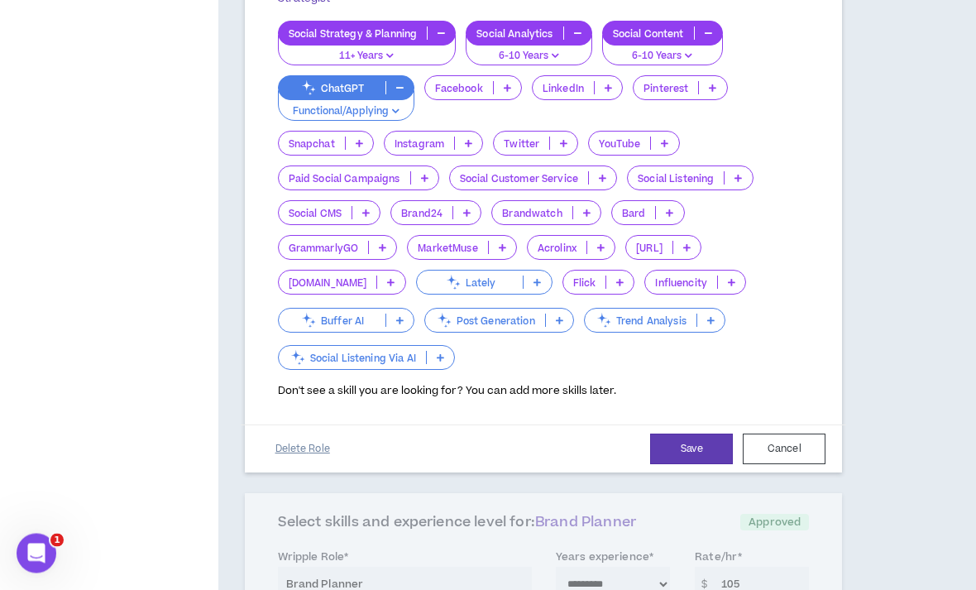
scroll to position [875, 0]
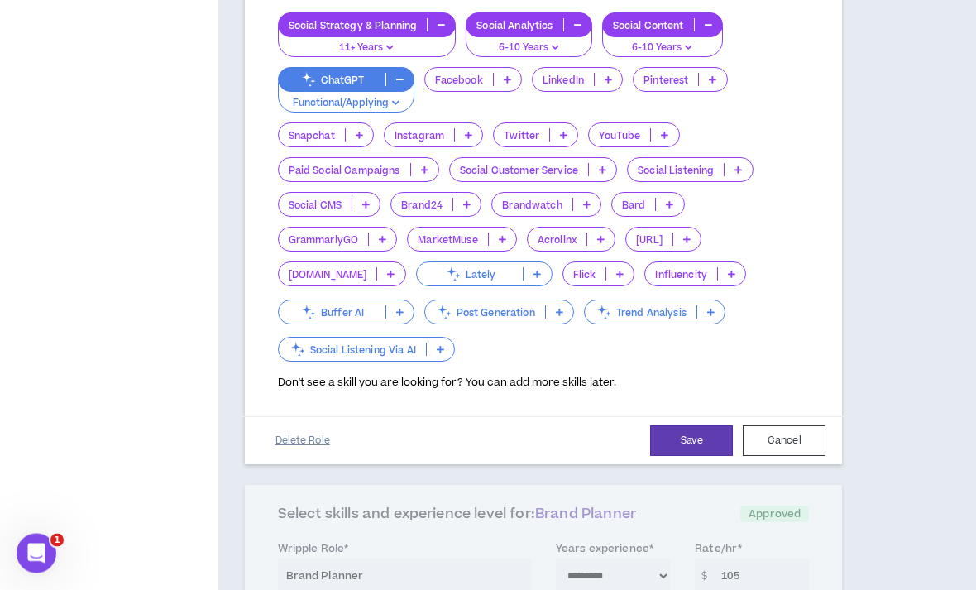
click at [295, 445] on button "Delete Role" at bounding box center [302, 441] width 83 height 29
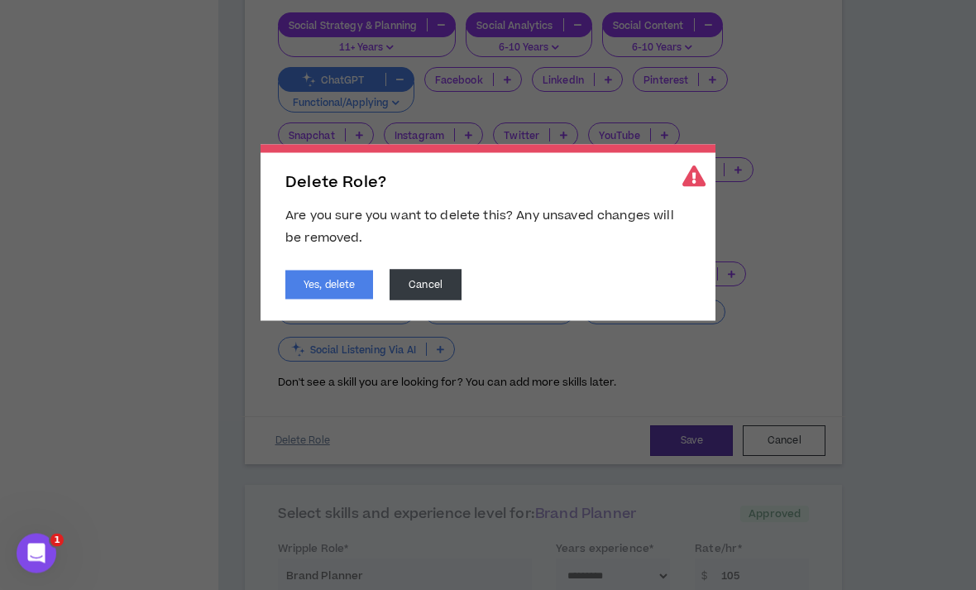
scroll to position [875, 0]
click at [334, 285] on button "Yes, delete" at bounding box center [329, 285] width 88 height 29
select select "**"
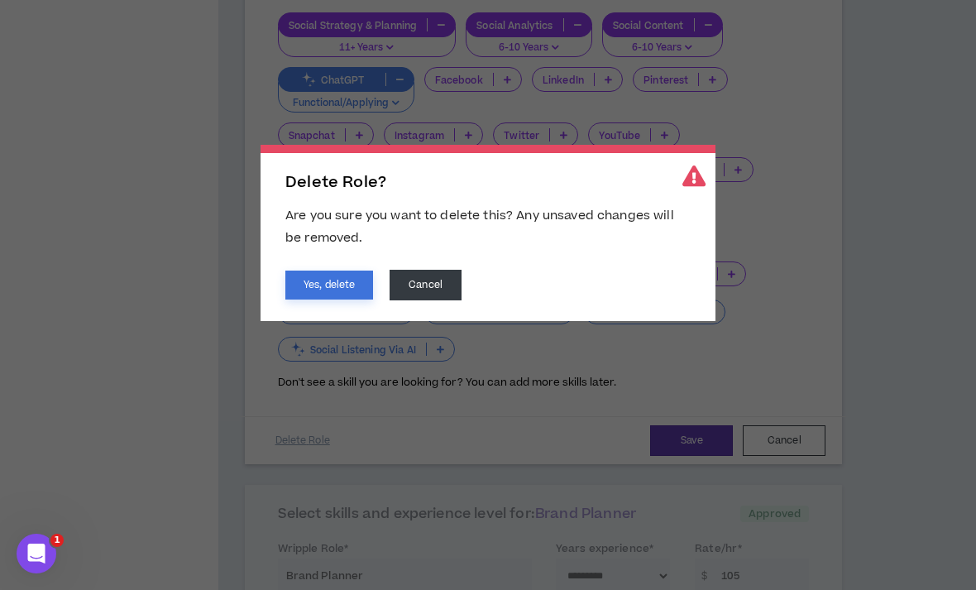
select select "***"
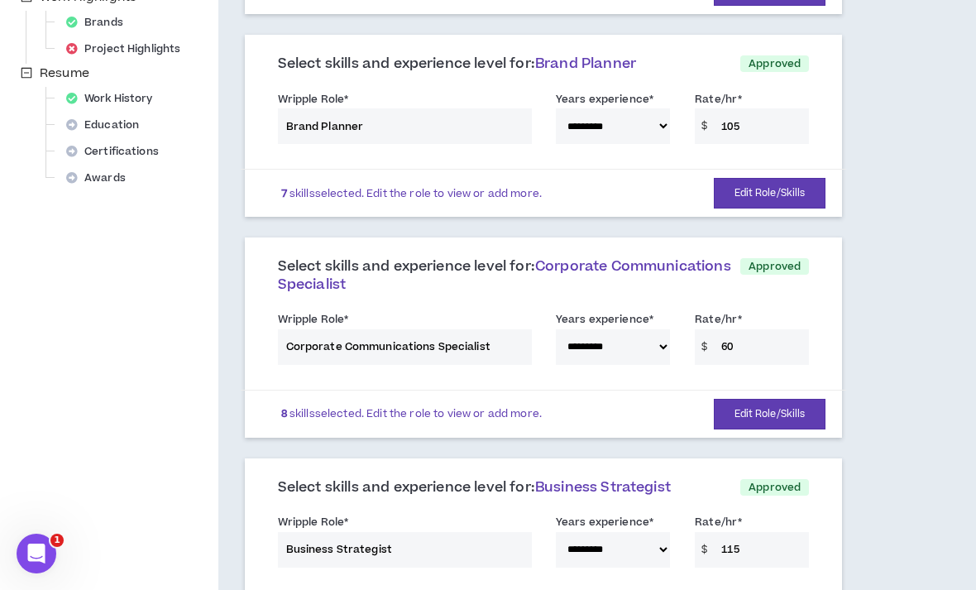
scroll to position [597, 0]
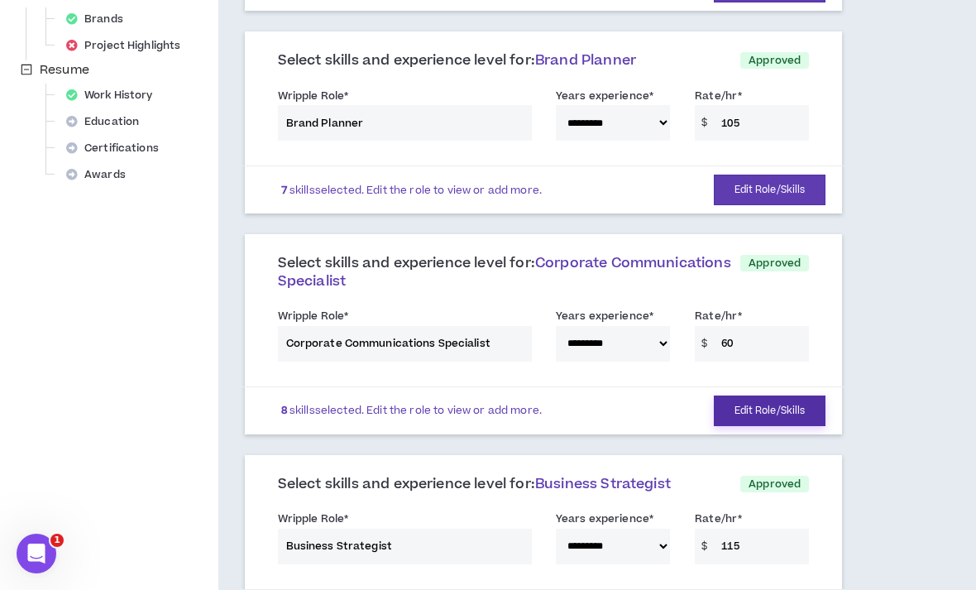
click at [803, 409] on button "Edit Role/Skills" at bounding box center [770, 410] width 113 height 31
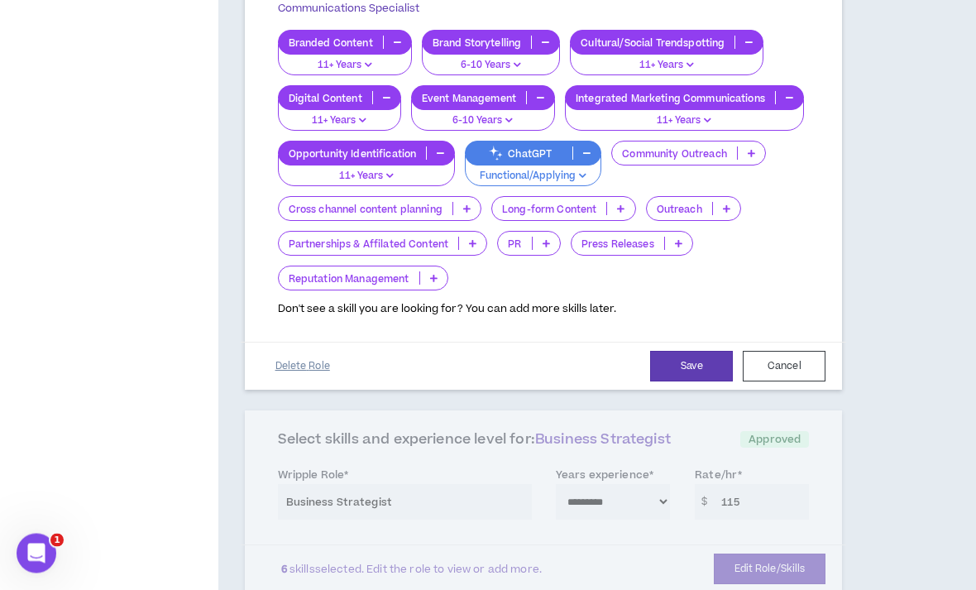
scroll to position [1078, 0]
click at [312, 366] on button "Delete Role" at bounding box center [302, 366] width 83 height 29
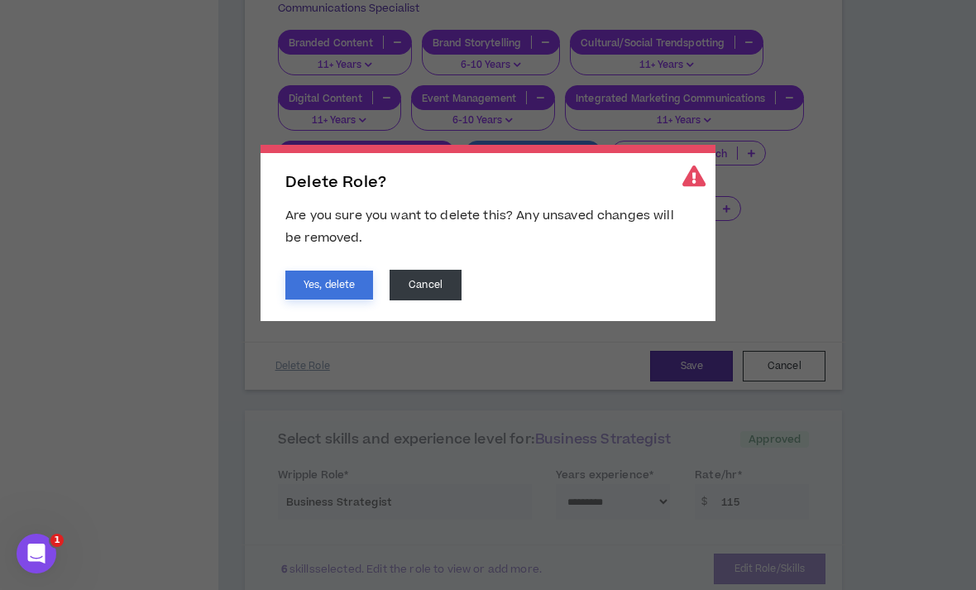
click at [334, 292] on button "Yes, delete" at bounding box center [329, 285] width 88 height 29
select select "**"
select select "***"
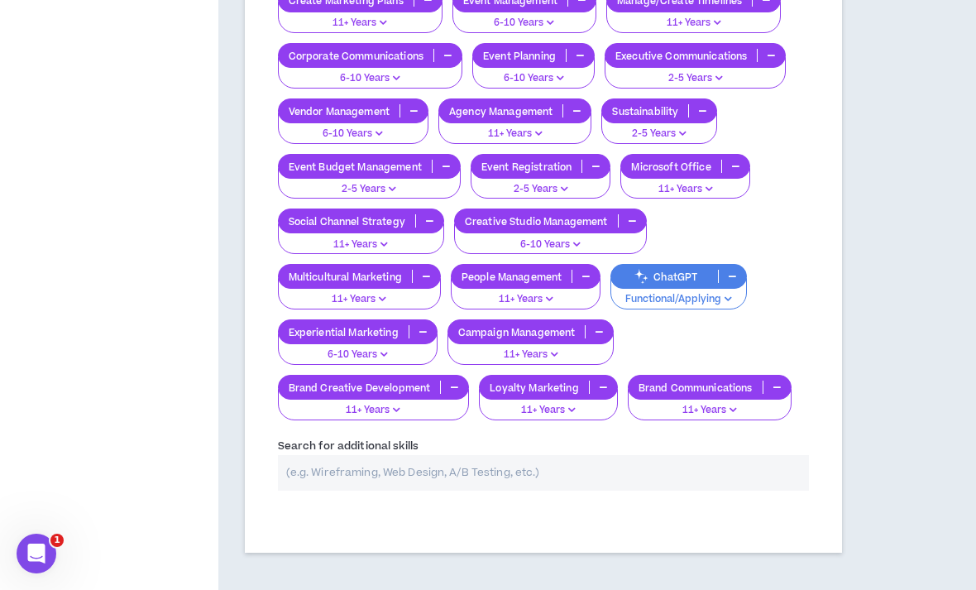
scroll to position [3191, 0]
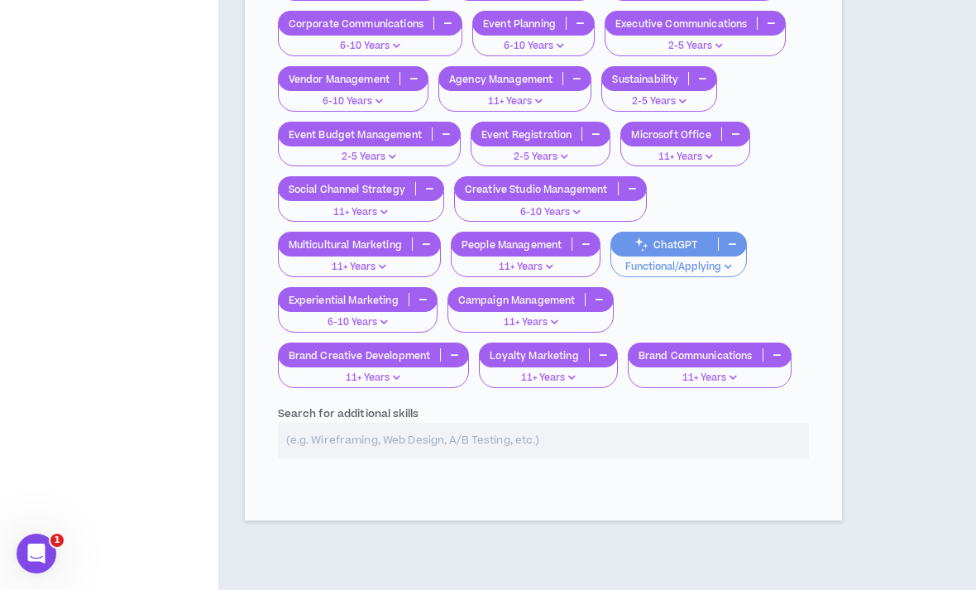
select select "*"
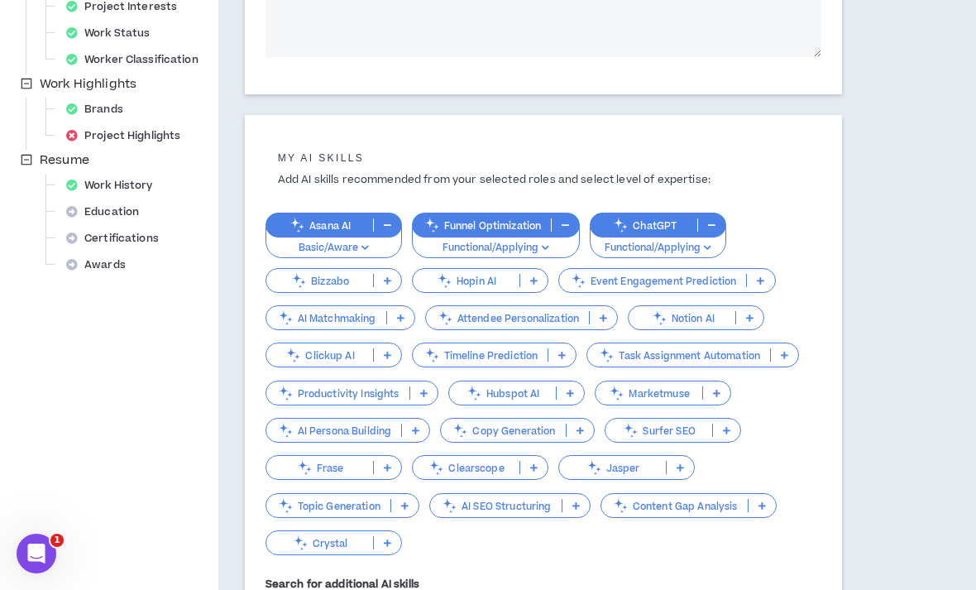
scroll to position [647, 0]
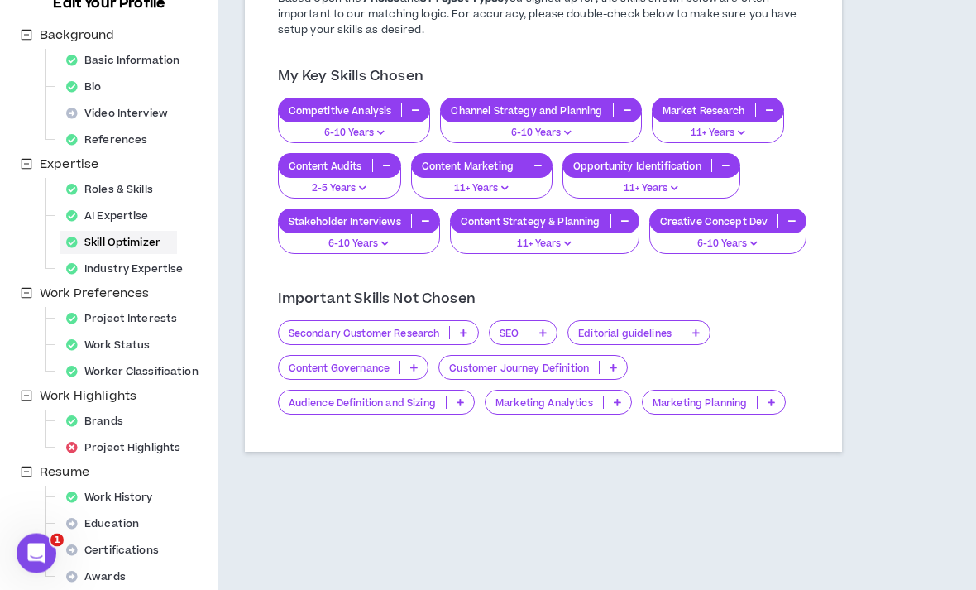
scroll to position [208, 0]
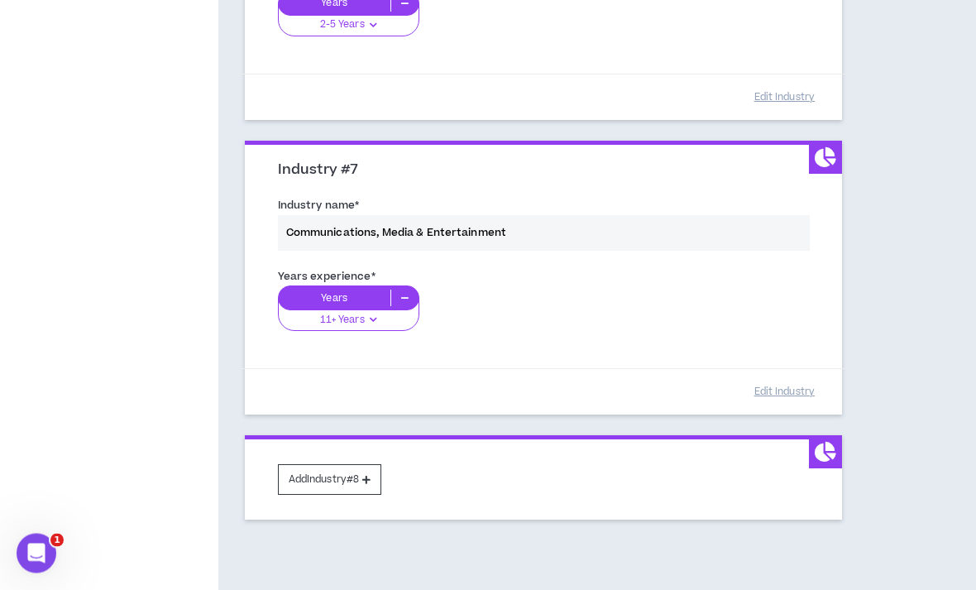
scroll to position [1827, 0]
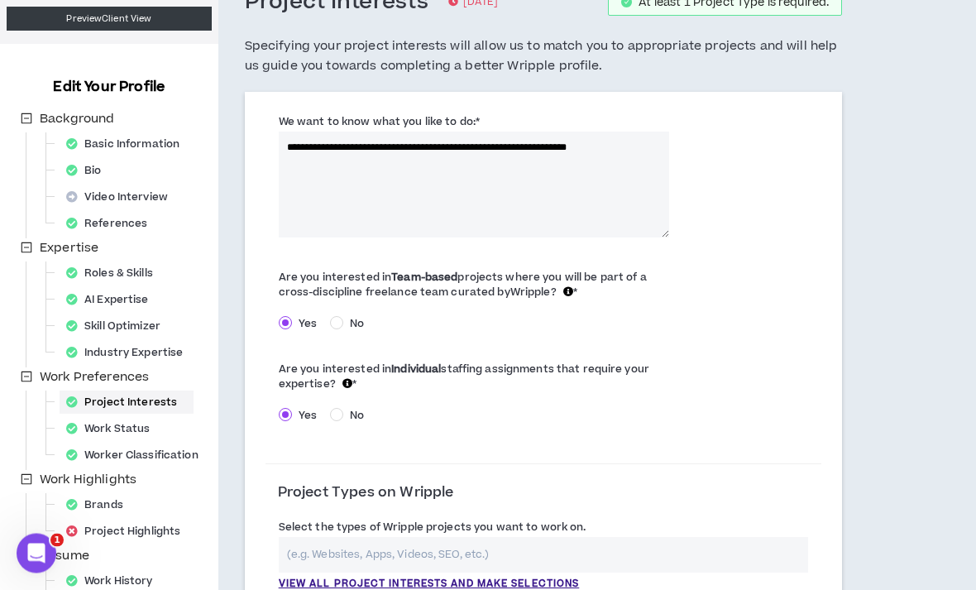
scroll to position [114, 0]
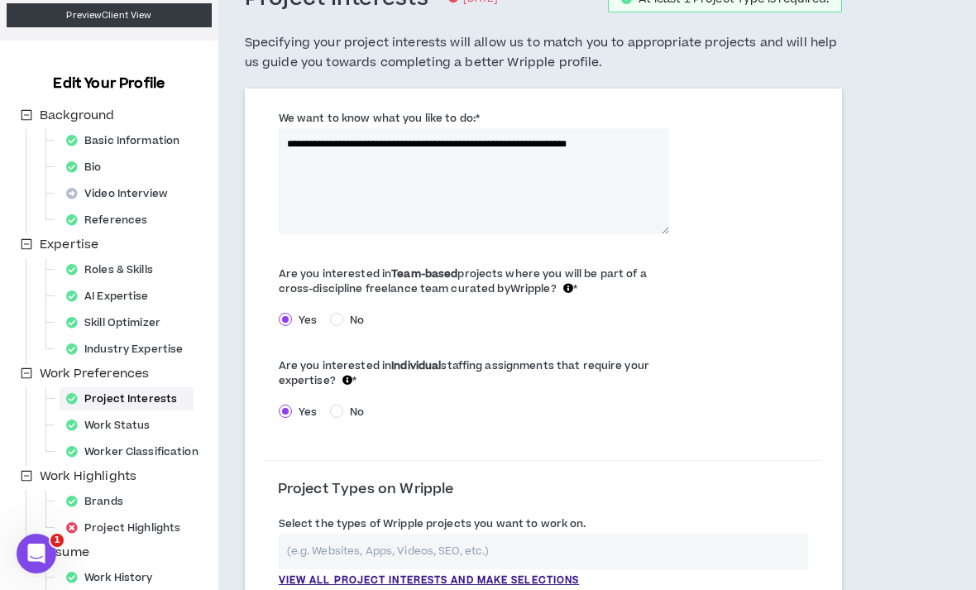
click at [659, 151] on textarea "**********" at bounding box center [474, 181] width 391 height 106
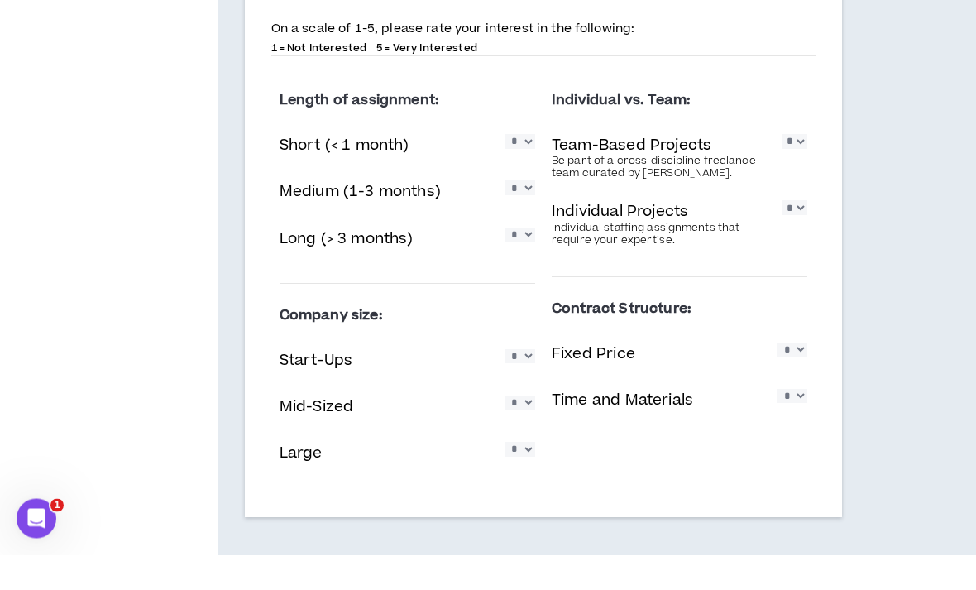
scroll to position [1082, 0]
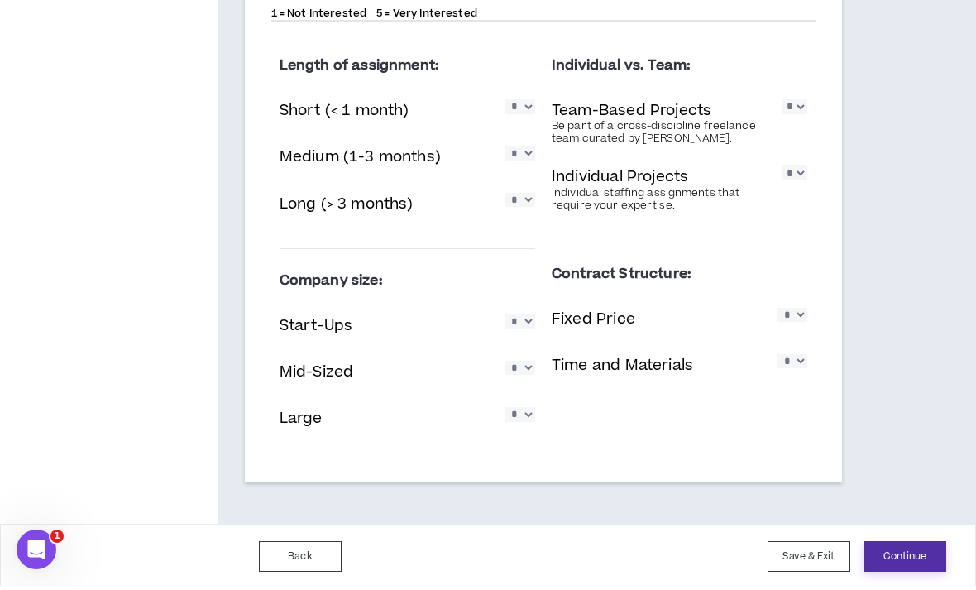
type textarea "**********"
click at [934, 561] on button "Continue" at bounding box center [905, 560] width 83 height 31
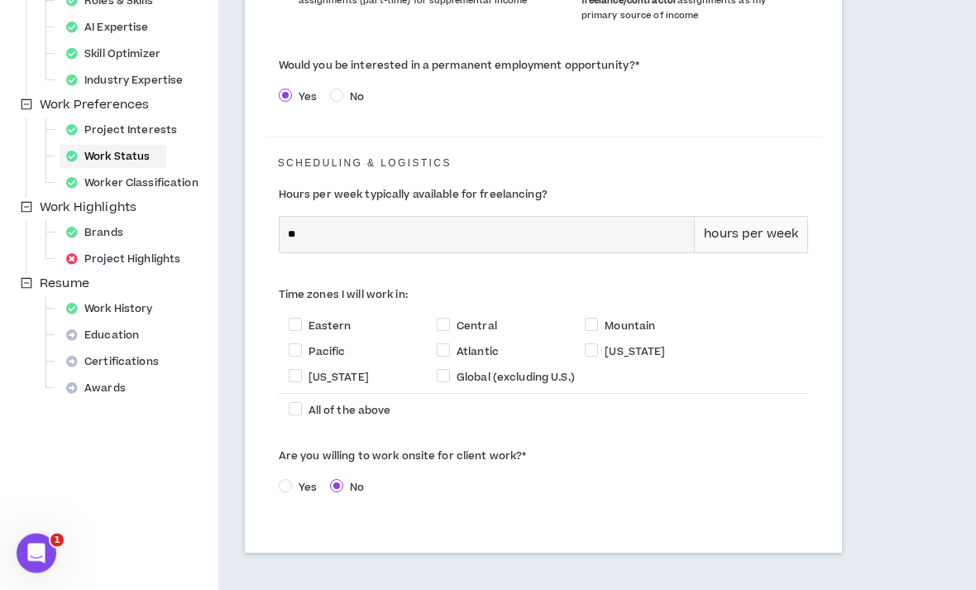
scroll to position [410, 0]
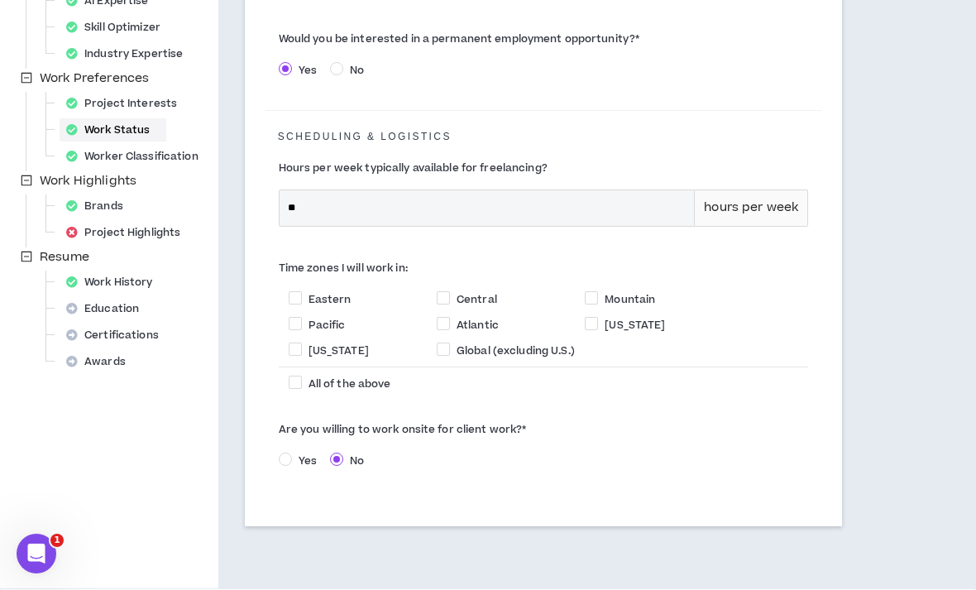
select select "*"
select select "*****"
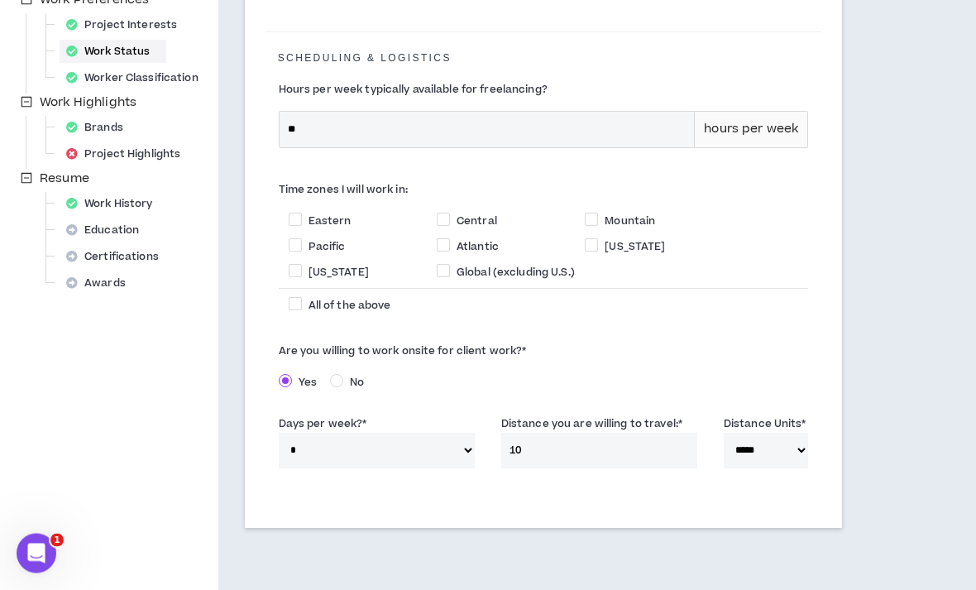
scroll to position [490, 0]
click at [640, 431] on input "10" at bounding box center [599, 449] width 196 height 36
type input "1"
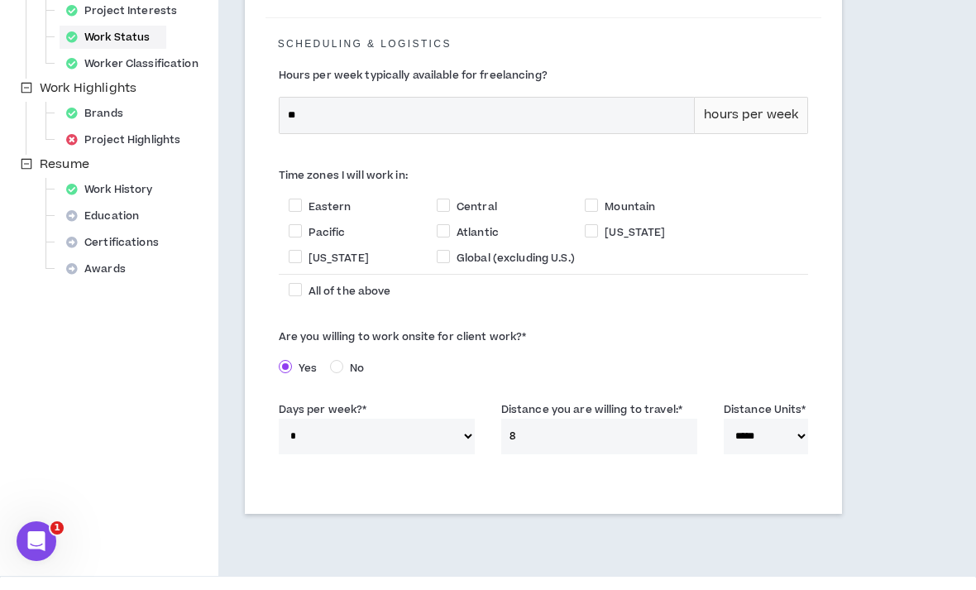
type input "8"
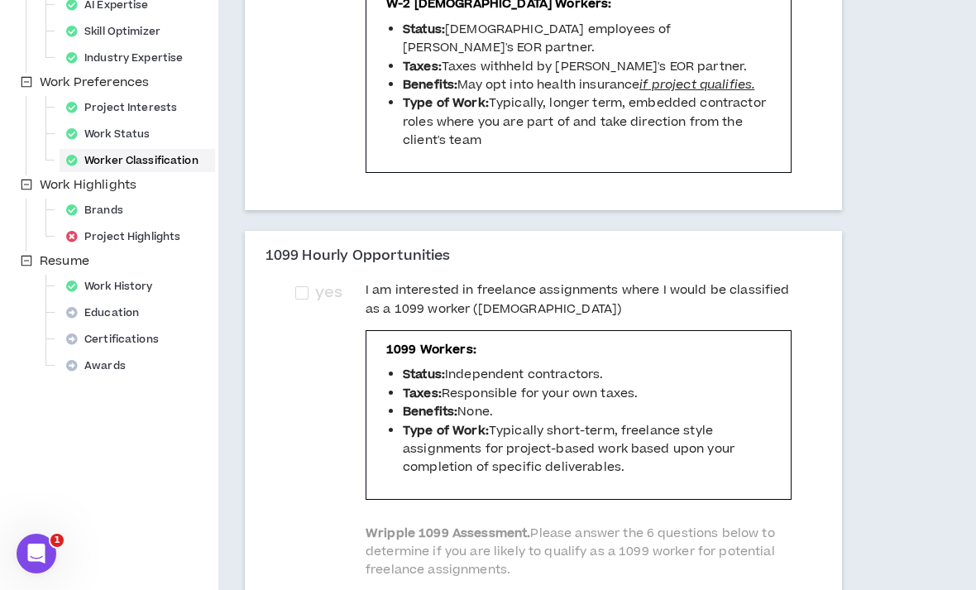
scroll to position [405, 0]
click at [301, 282] on label "yes" at bounding box center [322, 293] width 54 height 23
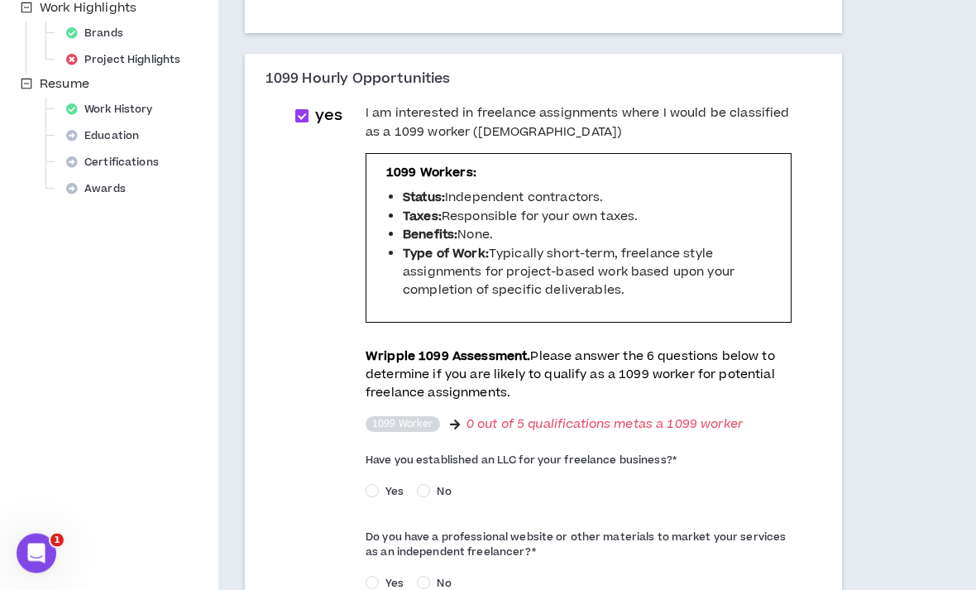
scroll to position [577, 0]
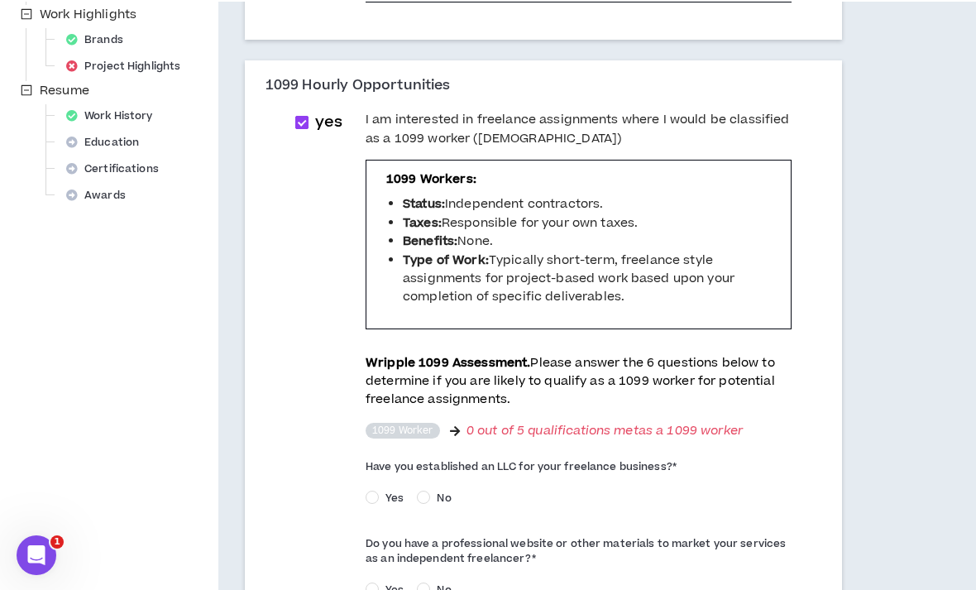
click at [315, 109] on span "yes" at bounding box center [328, 120] width 27 height 22
checkbox input "*****"
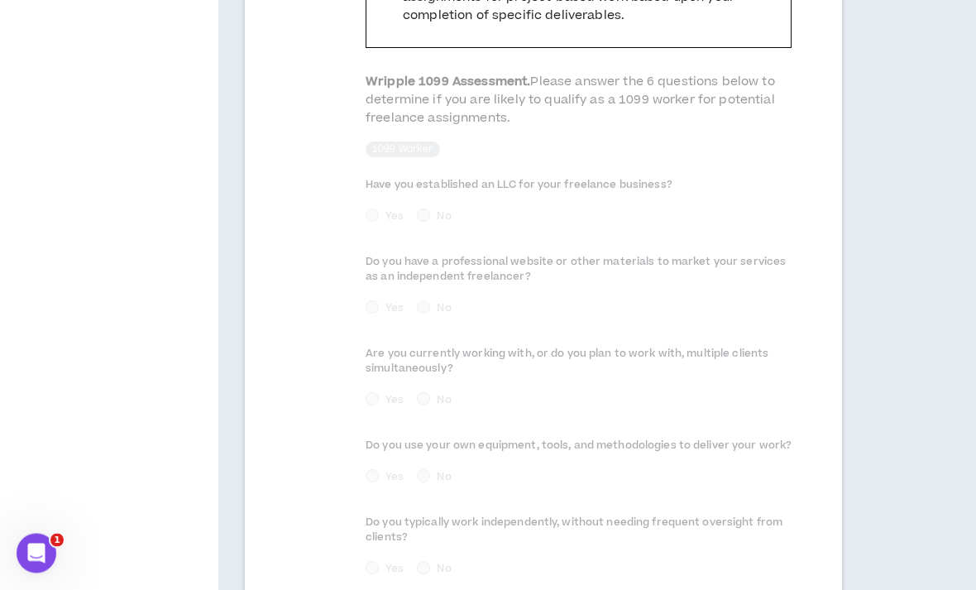
scroll to position [951, 0]
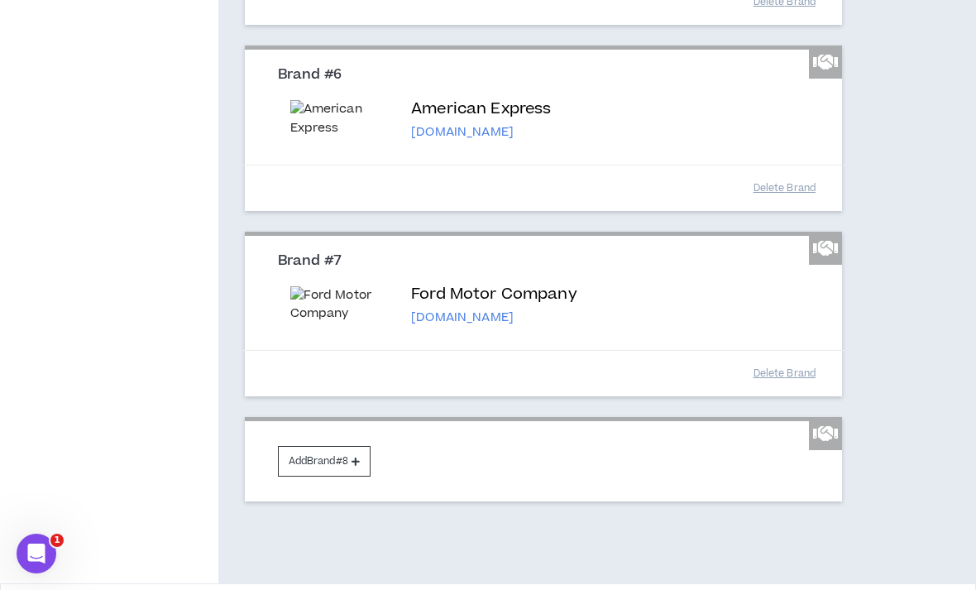
scroll to position [1166, 0]
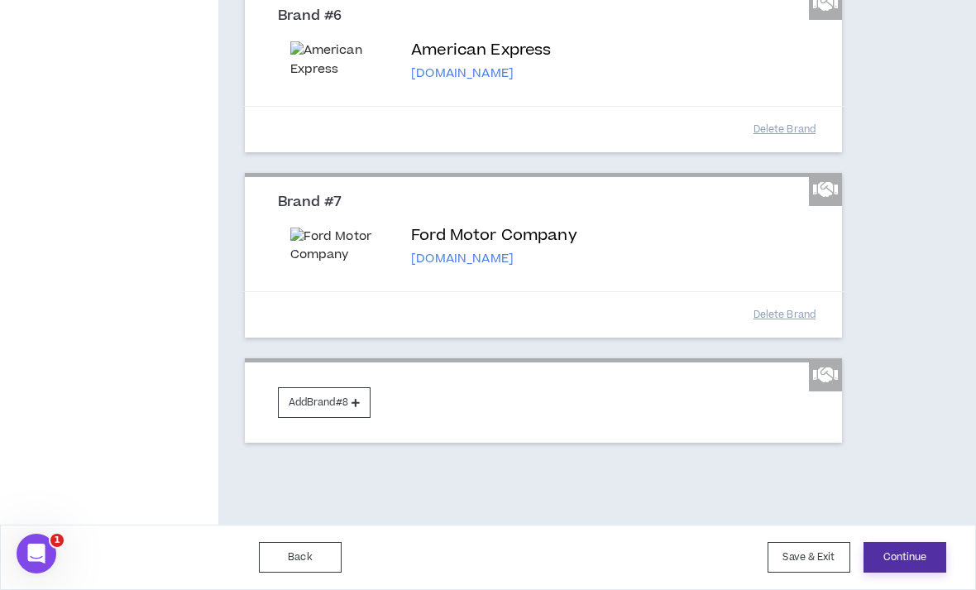
click at [927, 573] on button "Continue" at bounding box center [905, 557] width 83 height 31
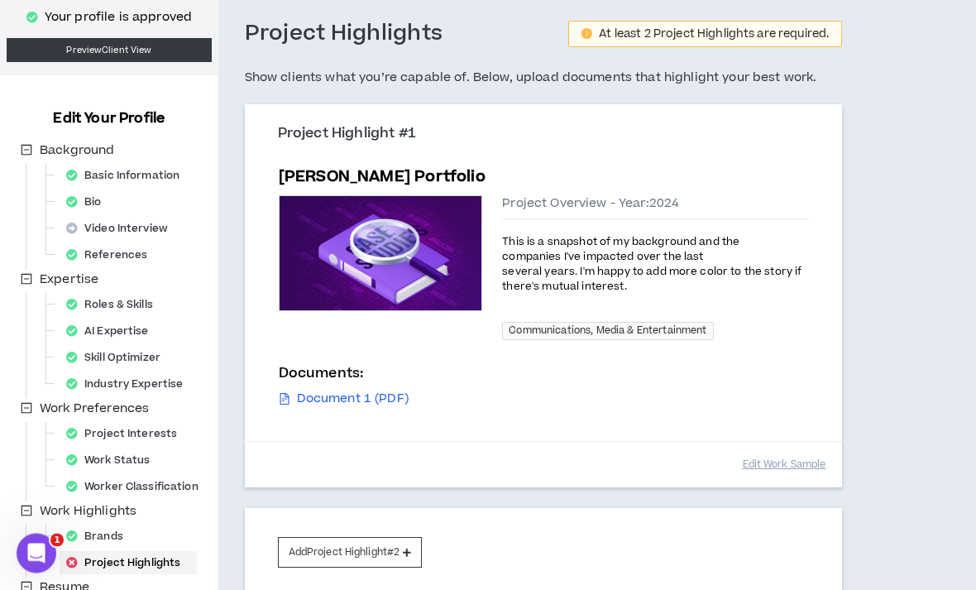
scroll to position [208, 0]
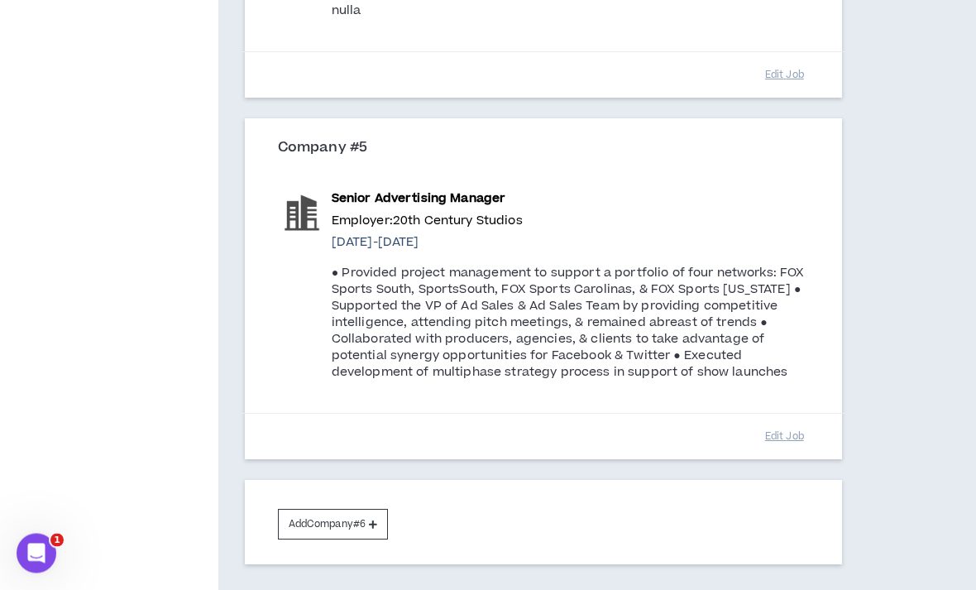
scroll to position [1938, 0]
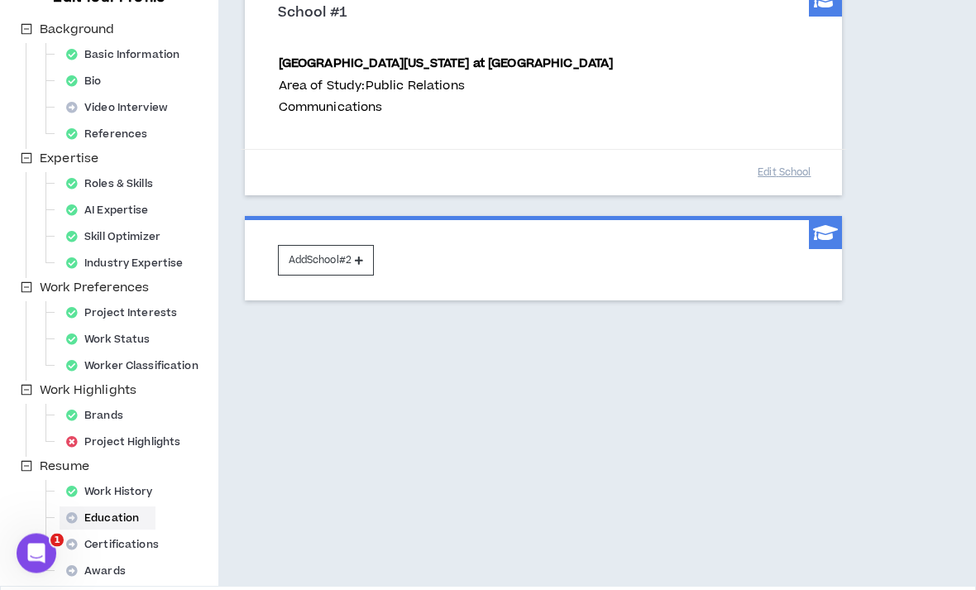
scroll to position [208, 0]
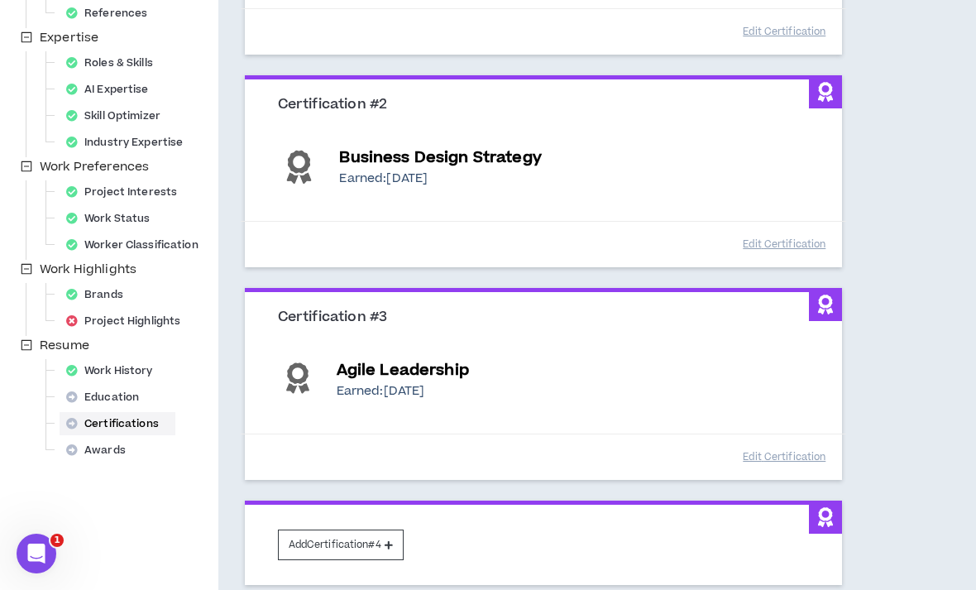
scroll to position [406, 0]
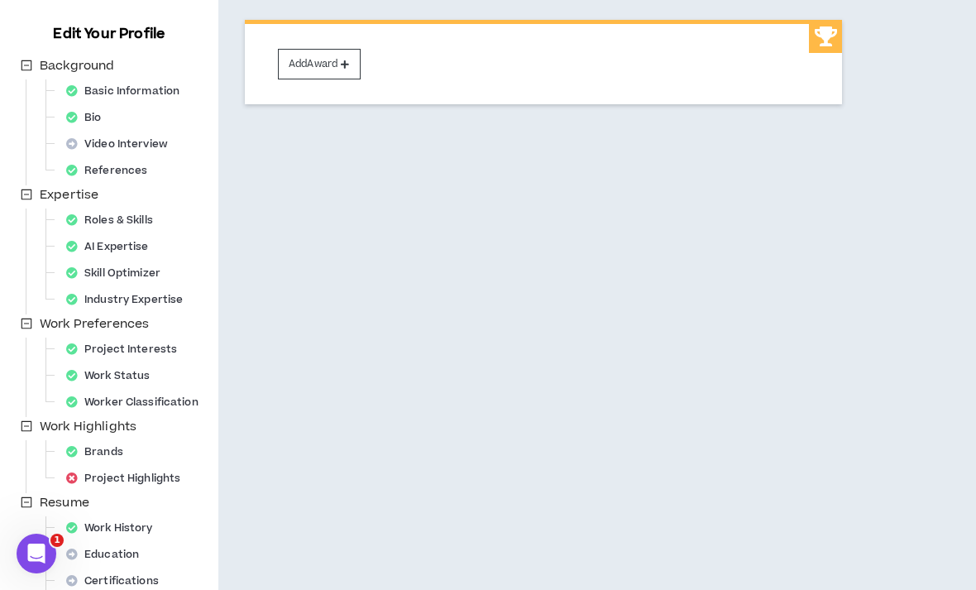
scroll to position [208, 0]
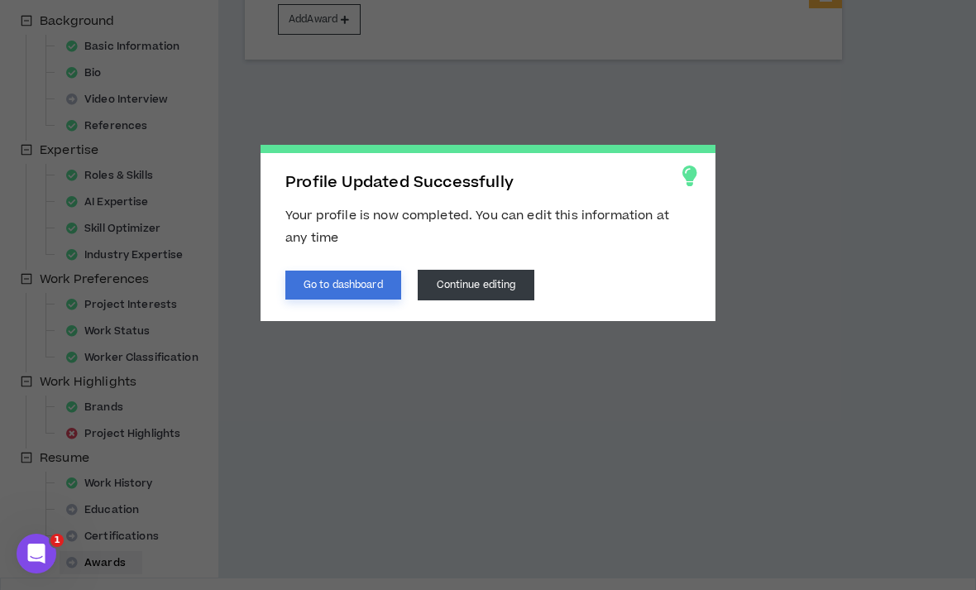
click at [364, 278] on button "Go to dashboard" at bounding box center [343, 285] width 116 height 29
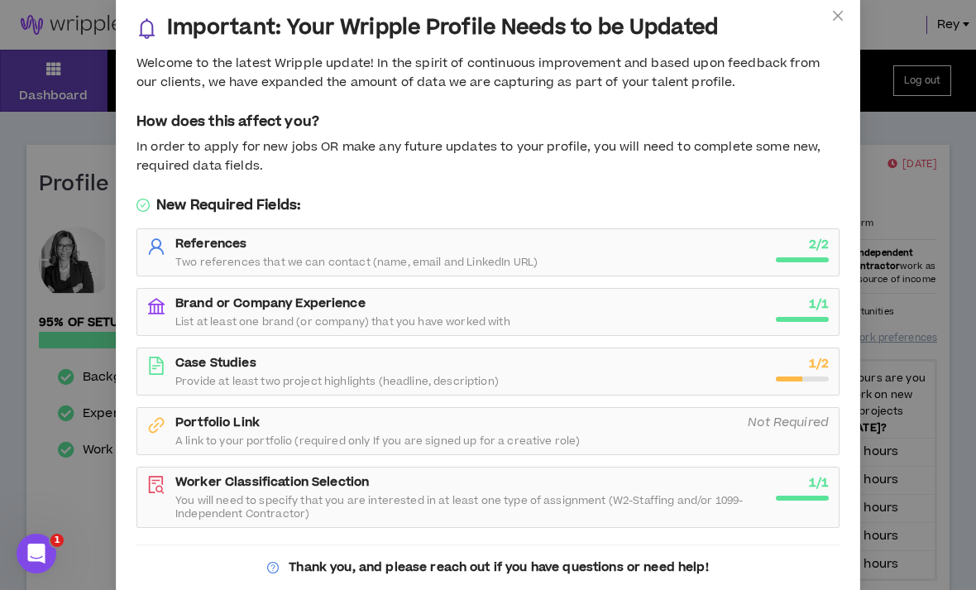
scroll to position [22, 0]
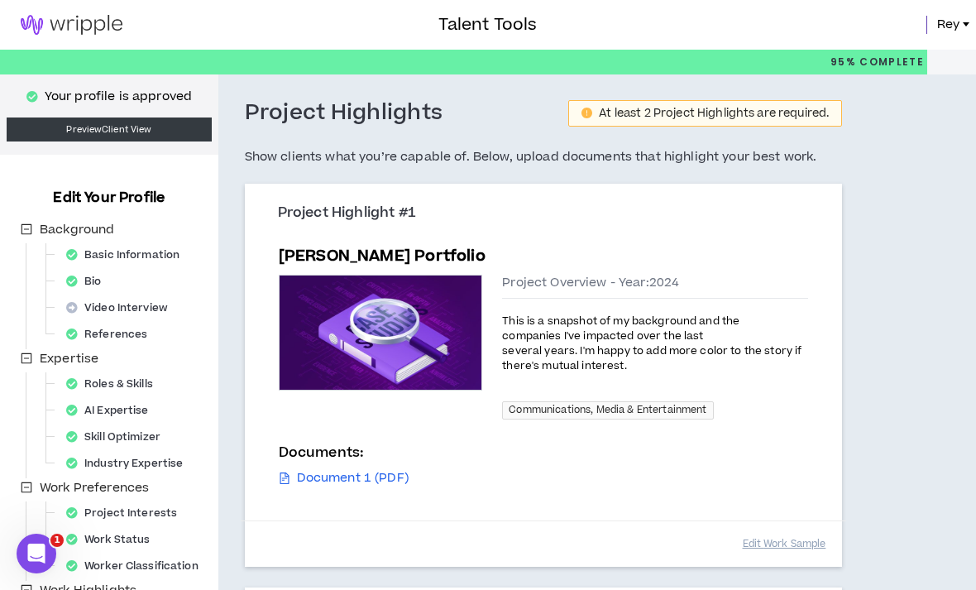
click at [46, 26] on img at bounding box center [71, 25] width 143 height 20
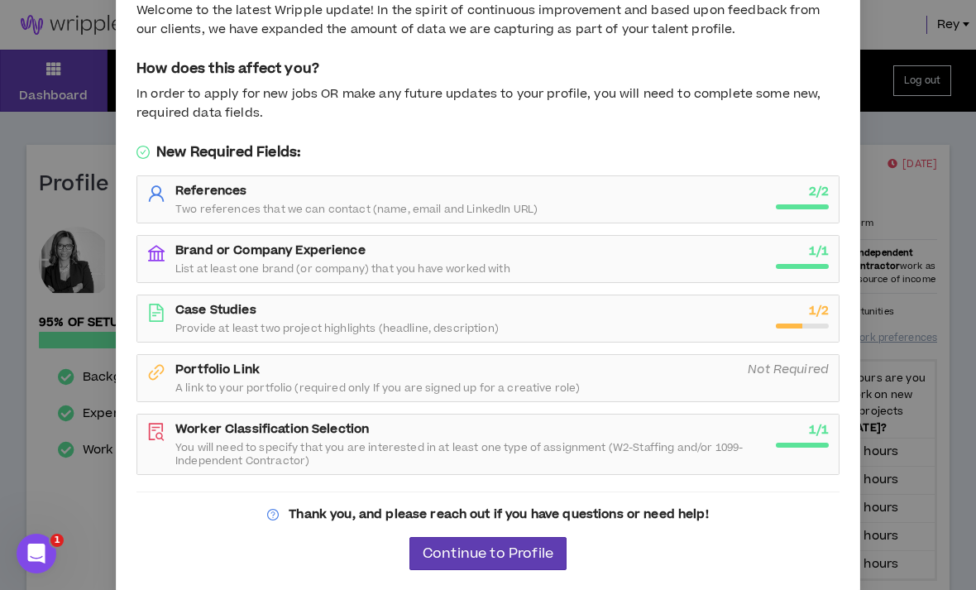
scroll to position [74, 0]
click at [236, 306] on strong "Case Studies" at bounding box center [215, 310] width 81 height 17
click at [221, 317] on strong "Case Studies" at bounding box center [215, 310] width 81 height 17
click at [430, 558] on span "Continue to Profile" at bounding box center [488, 555] width 131 height 16
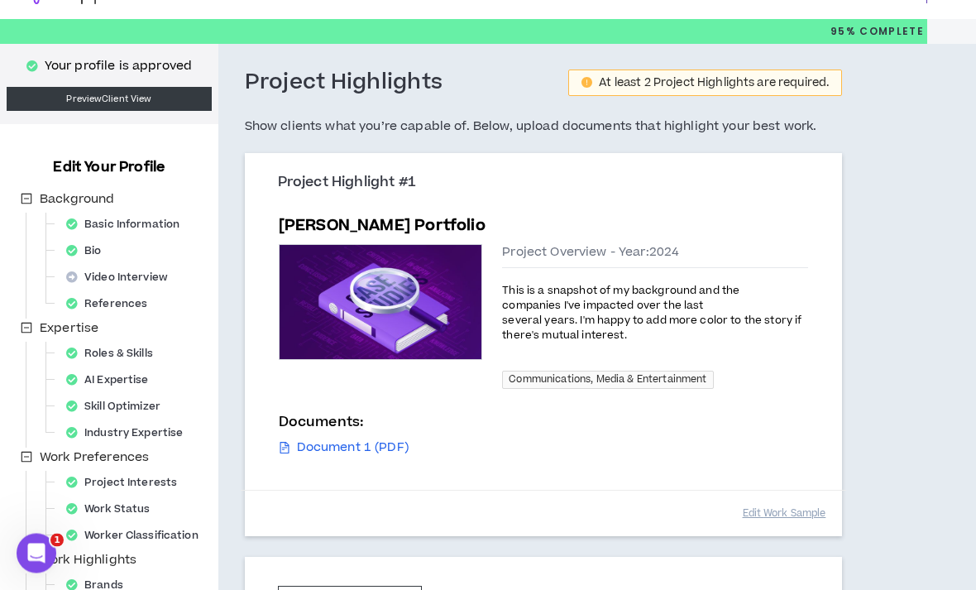
scroll to position [31, 0]
click at [333, 448] on link "Document 1 (PDF)" at bounding box center [344, 447] width 130 height 18
click at [333, 454] on link "Document 1 (PDF)" at bounding box center [344, 447] width 130 height 18
click at [324, 444] on link "Document 1 (PDF)" at bounding box center [344, 447] width 130 height 18
click at [322, 304] on img at bounding box center [381, 302] width 203 height 114
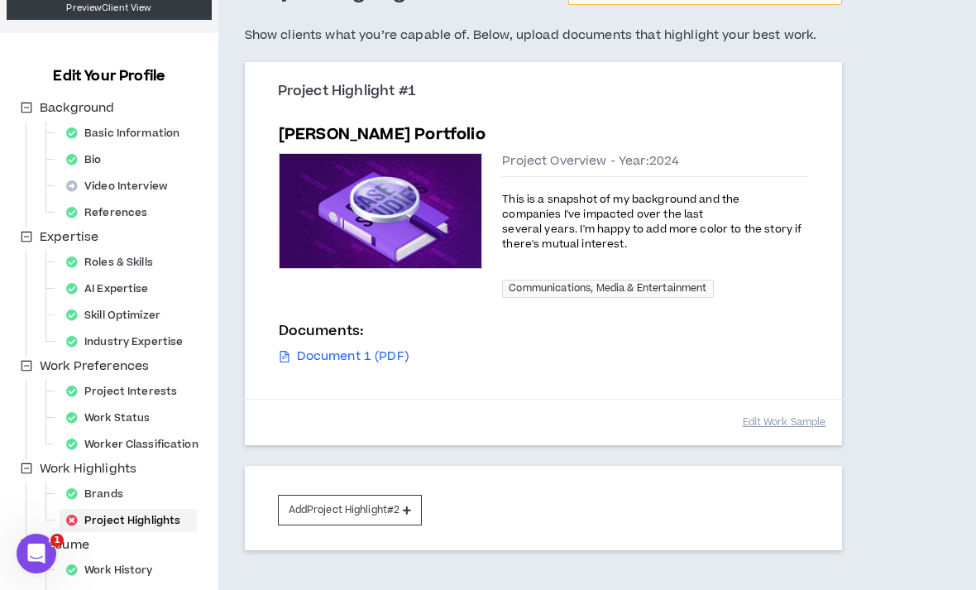
scroll to position [124, 0]
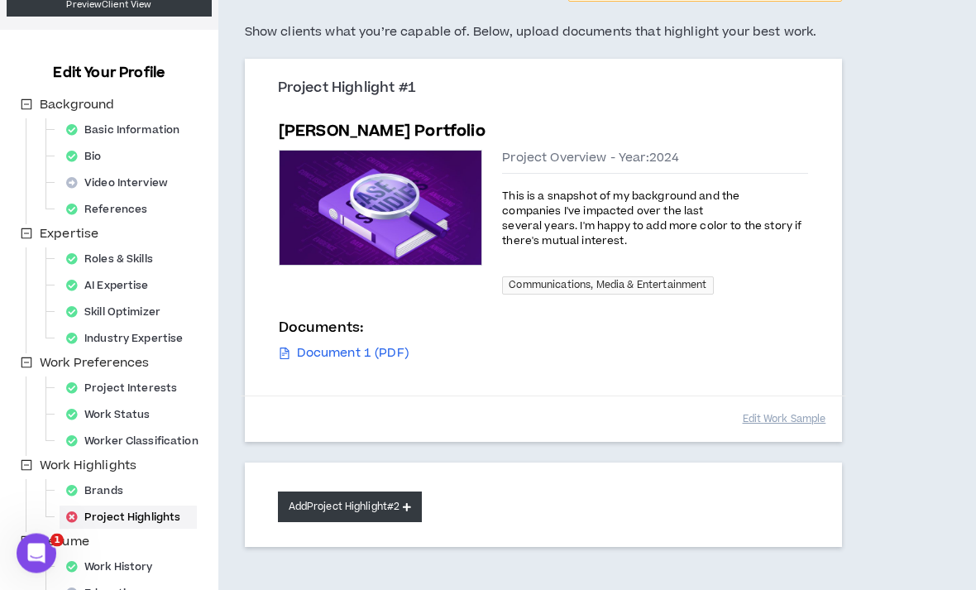
click at [299, 517] on button "Add Project Highlight #2" at bounding box center [350, 507] width 145 height 31
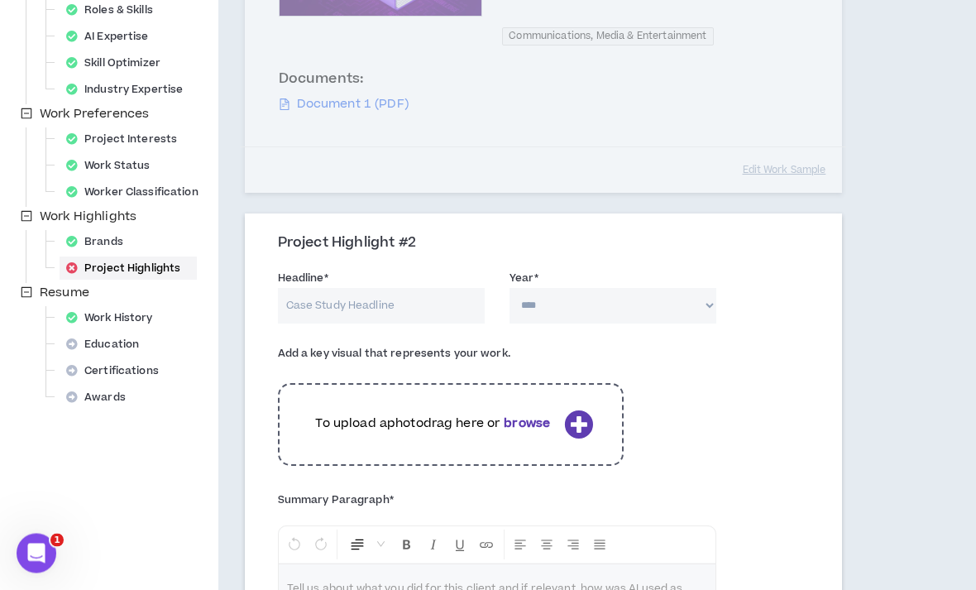
scroll to position [375, 0]
click at [580, 436] on div "To upload a photo drag here or browse" at bounding box center [451, 423] width 346 height 83
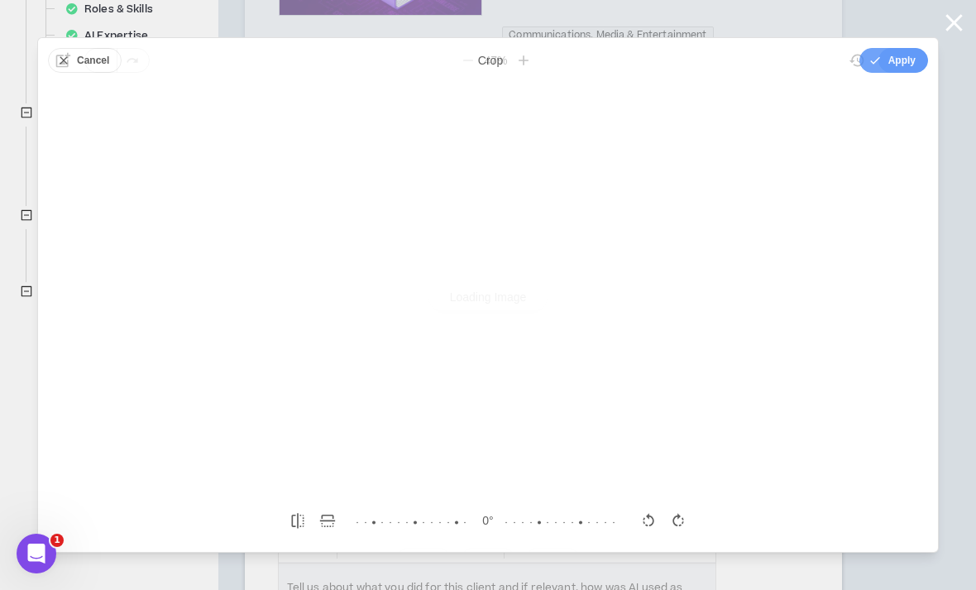
scroll to position [0, 0]
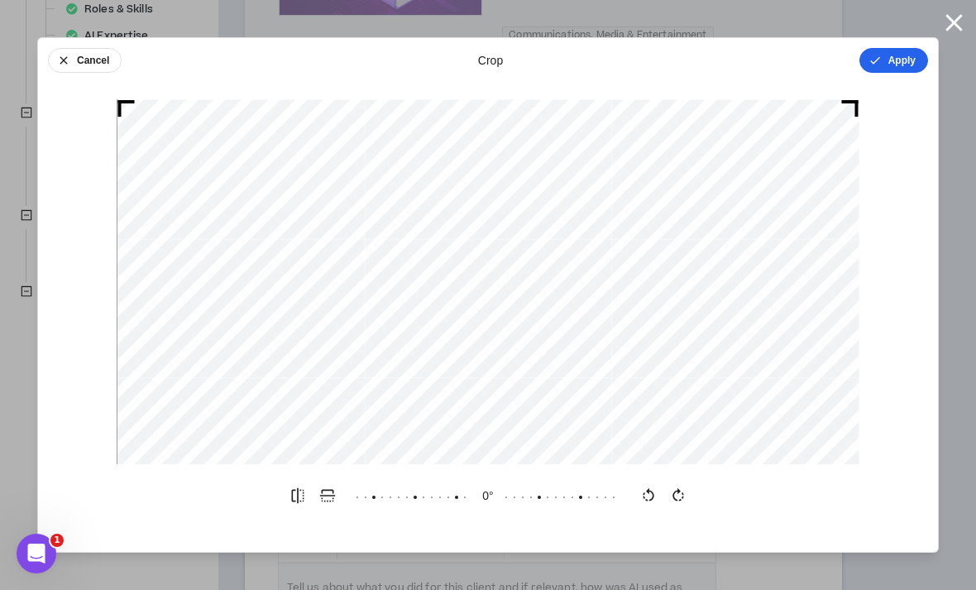
click at [884, 65] on button "Apply" at bounding box center [894, 60] width 69 height 25
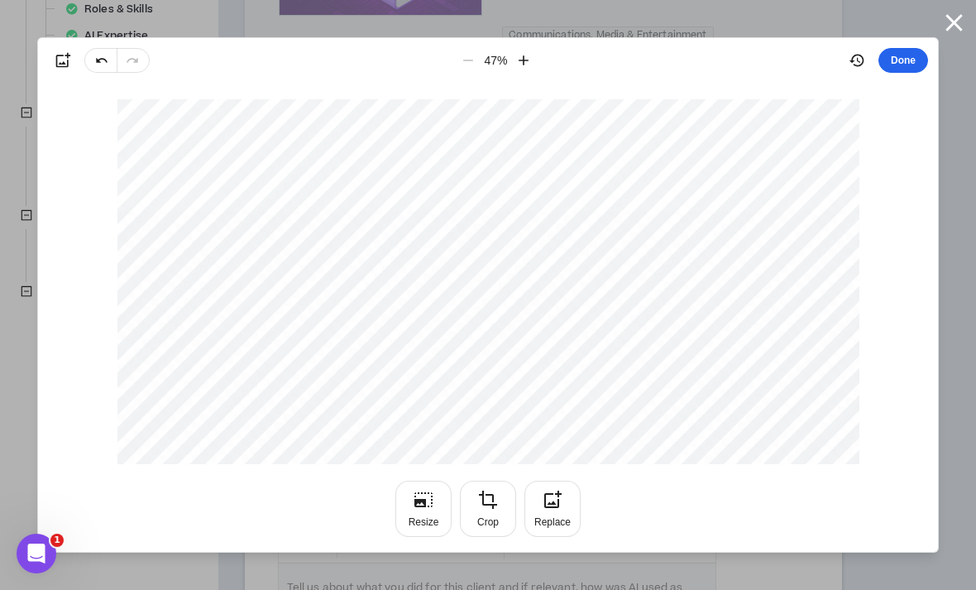
click at [907, 71] on button "Done" at bounding box center [904, 60] width 50 height 25
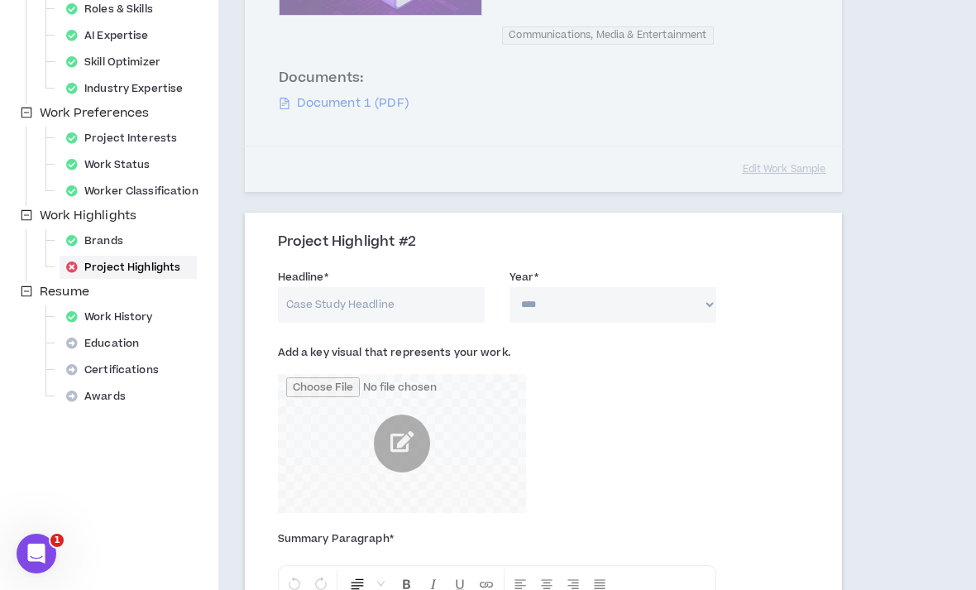
click at [310, 298] on input "Headline *" at bounding box center [381, 305] width 207 height 36
type input "M"
type input "[PERSON_NAME] Background Snapshot"
click at [639, 290] on select "**** **** **** **** **** **** **** **** **** **** **** **** **** **** **** ****…" at bounding box center [613, 305] width 207 height 36
select select "****"
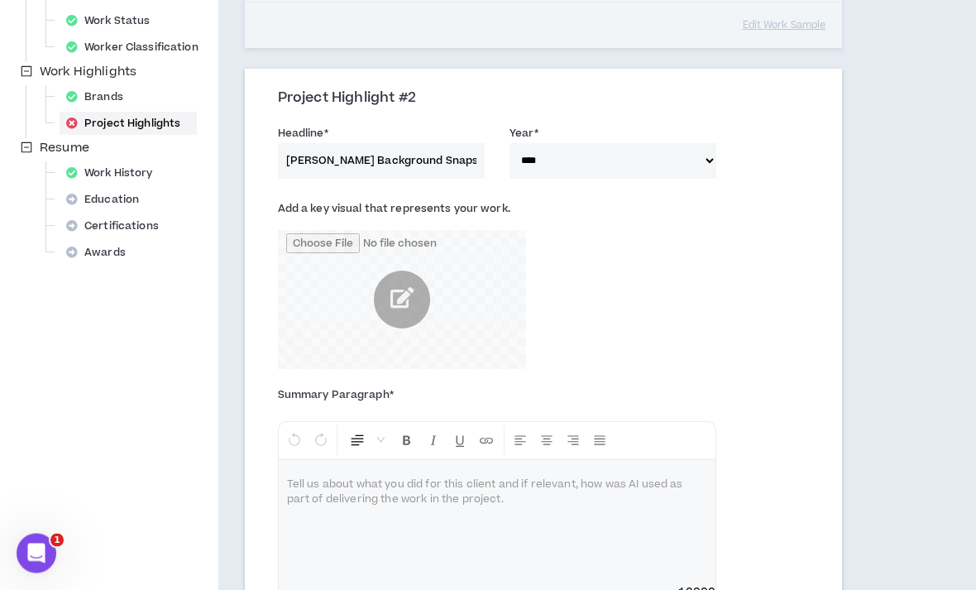
scroll to position [519, 0]
click at [602, 515] on div at bounding box center [498, 522] width 438 height 124
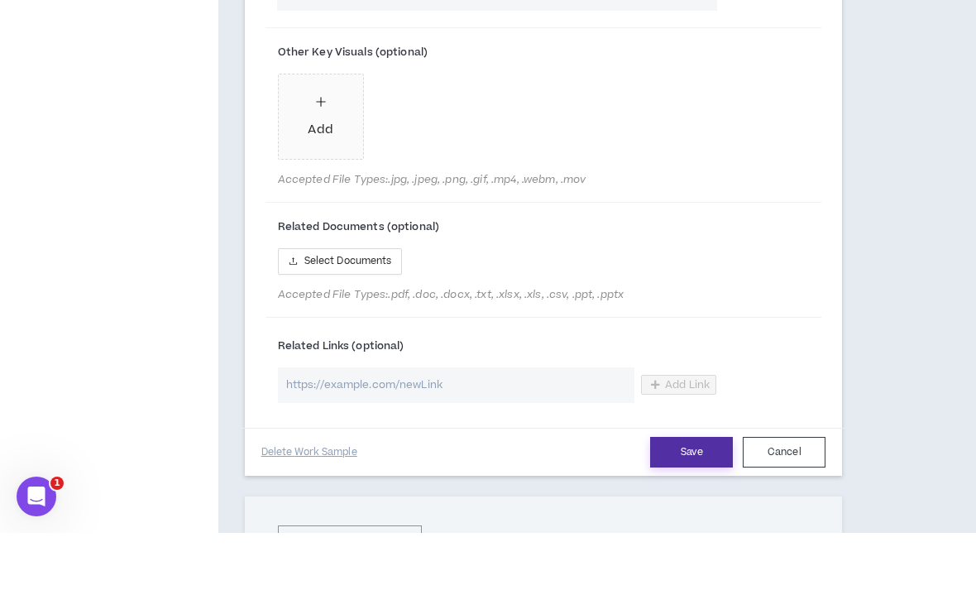
click at [706, 494] on button "Save" at bounding box center [691, 509] width 83 height 31
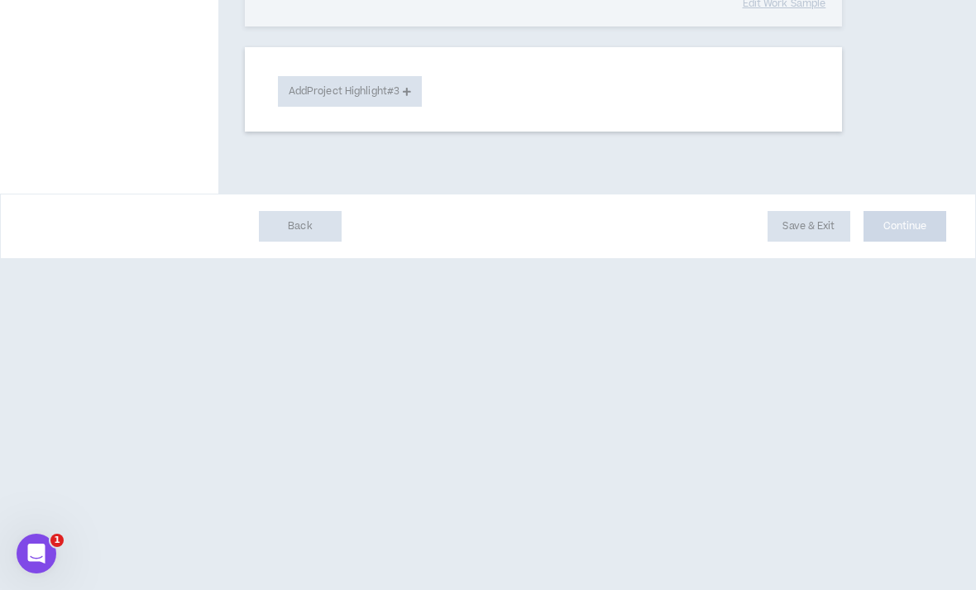
scroll to position [466, 0]
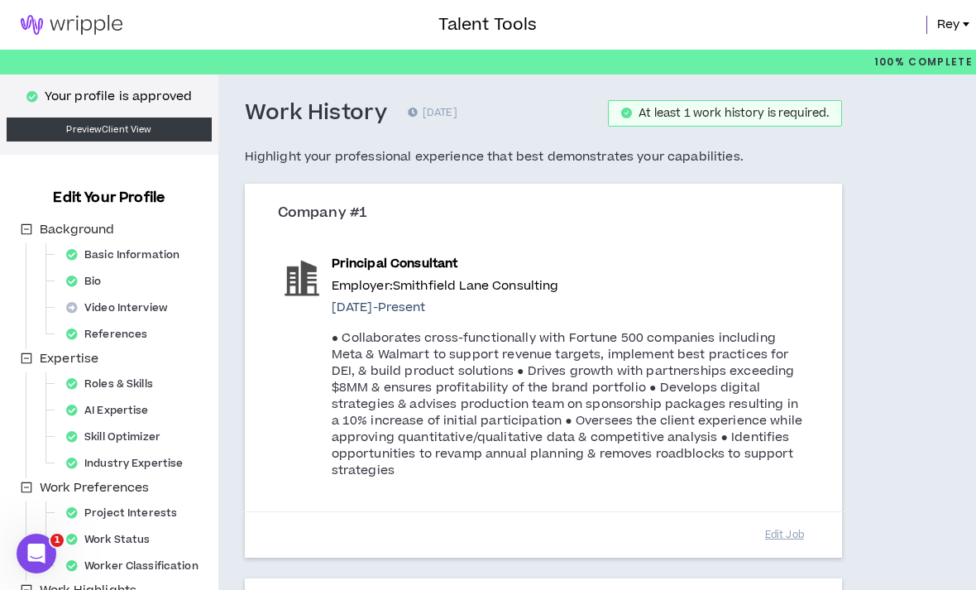
click at [103, 32] on img at bounding box center [71, 25] width 143 height 20
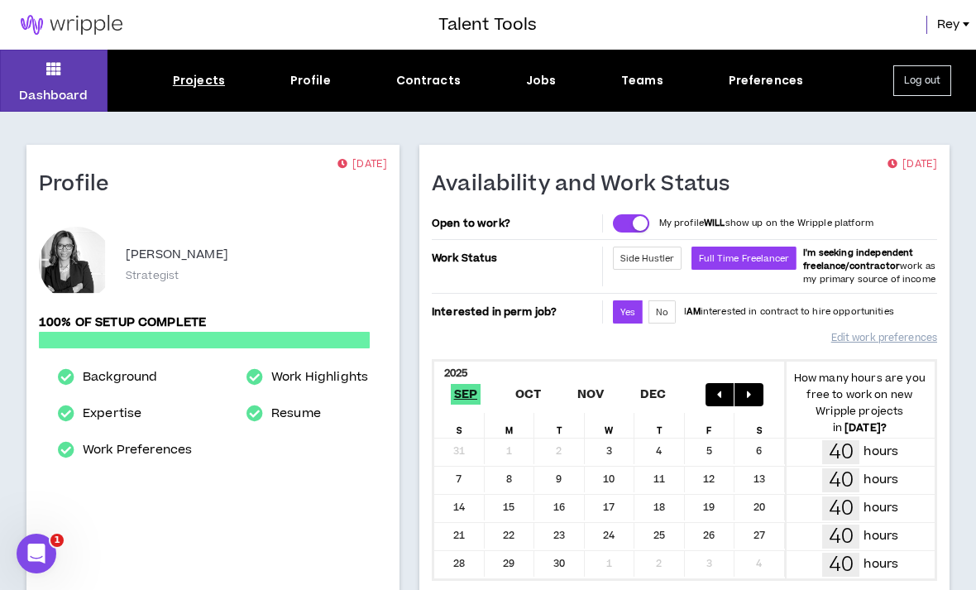
click at [194, 80] on div "Projects" at bounding box center [199, 80] width 52 height 17
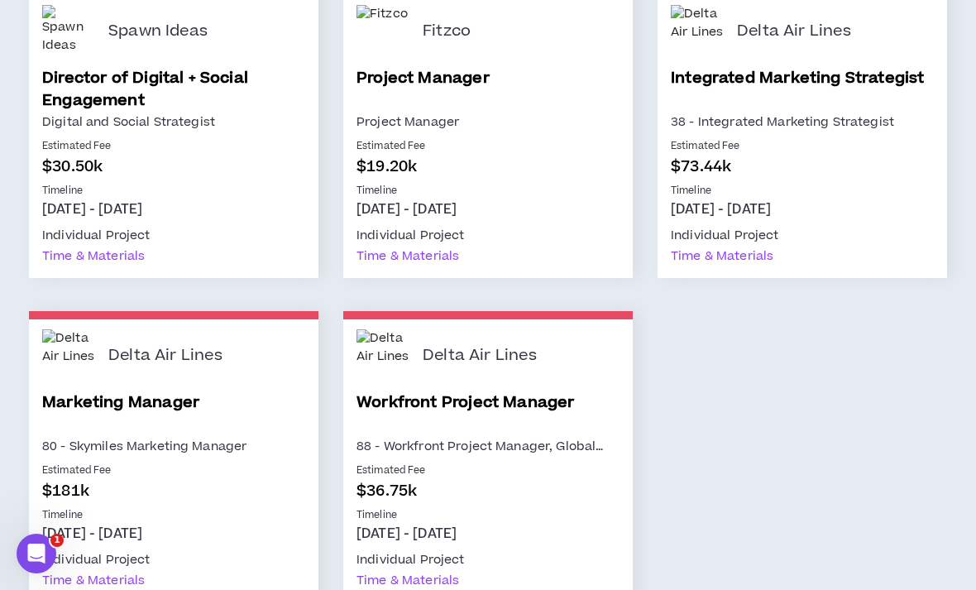
scroll to position [963, 0]
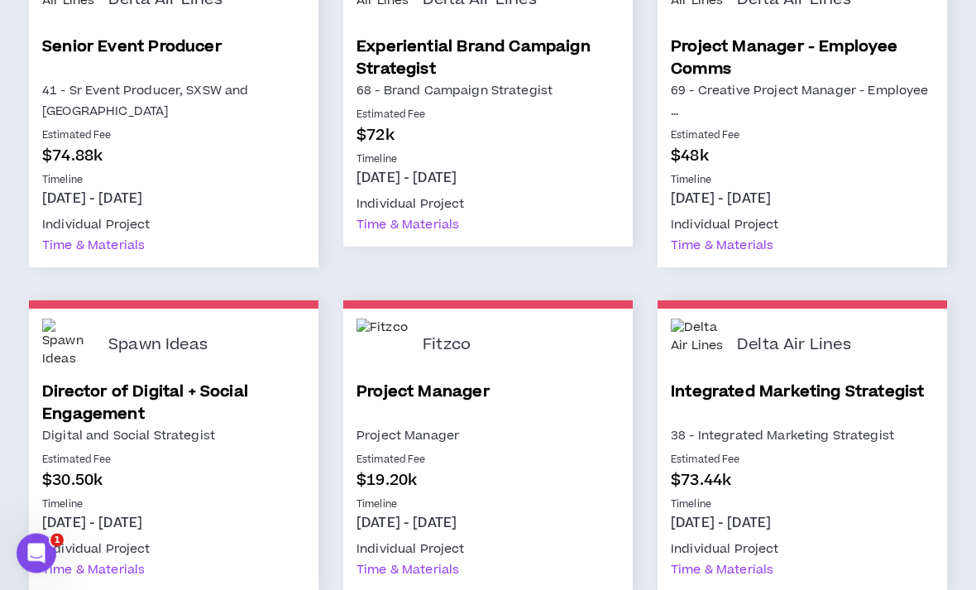
click at [878, 383] on link "Integrated Marketing Strategist" at bounding box center [802, 403] width 263 height 45
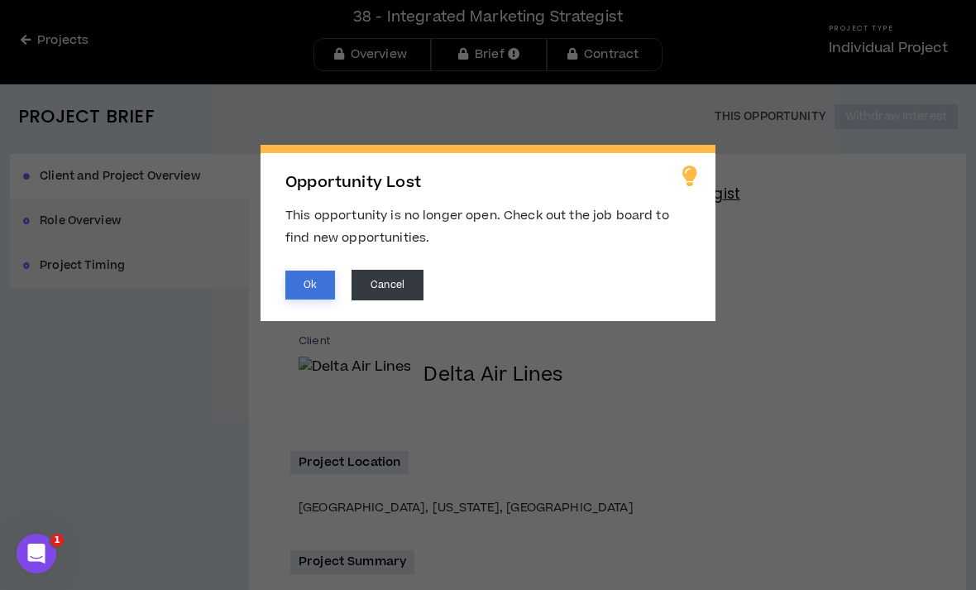
click at [303, 288] on button "Ok" at bounding box center [310, 285] width 50 height 29
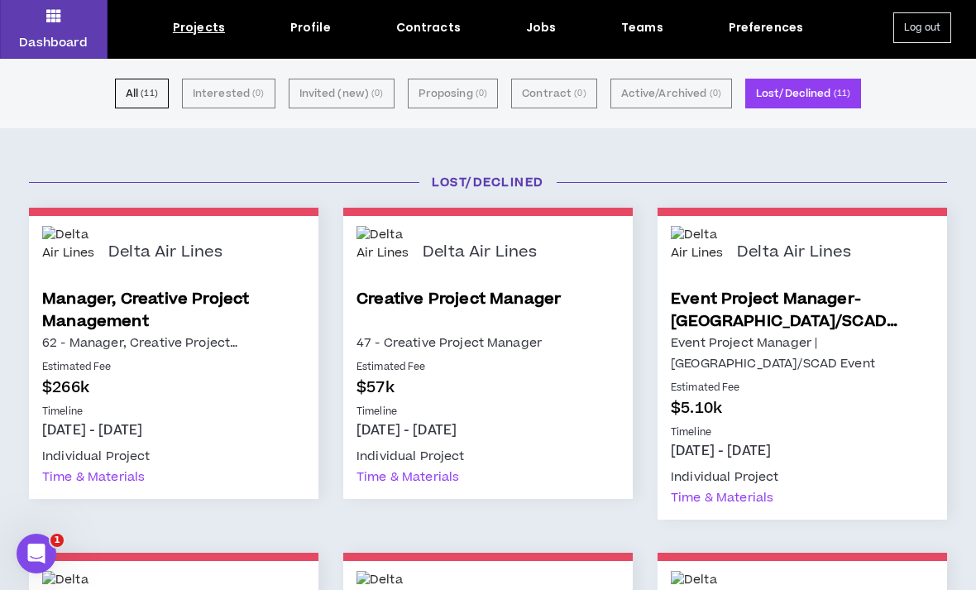
click at [194, 38] on div "Dashboard Projects Profile Contracts Jobs Teams Preferences Log out" at bounding box center [488, 28] width 976 height 62
click at [191, 40] on div "Dashboard Projects Profile Contracts Jobs Teams Preferences Log out" at bounding box center [488, 28] width 976 height 62
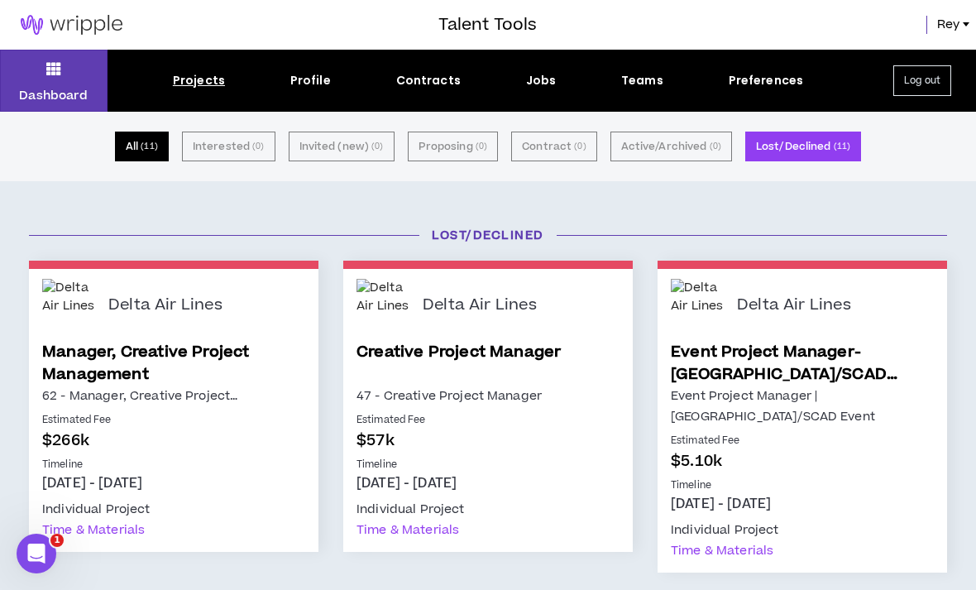
click at [142, 161] on button "All ( 11 )" at bounding box center [142, 147] width 54 height 30
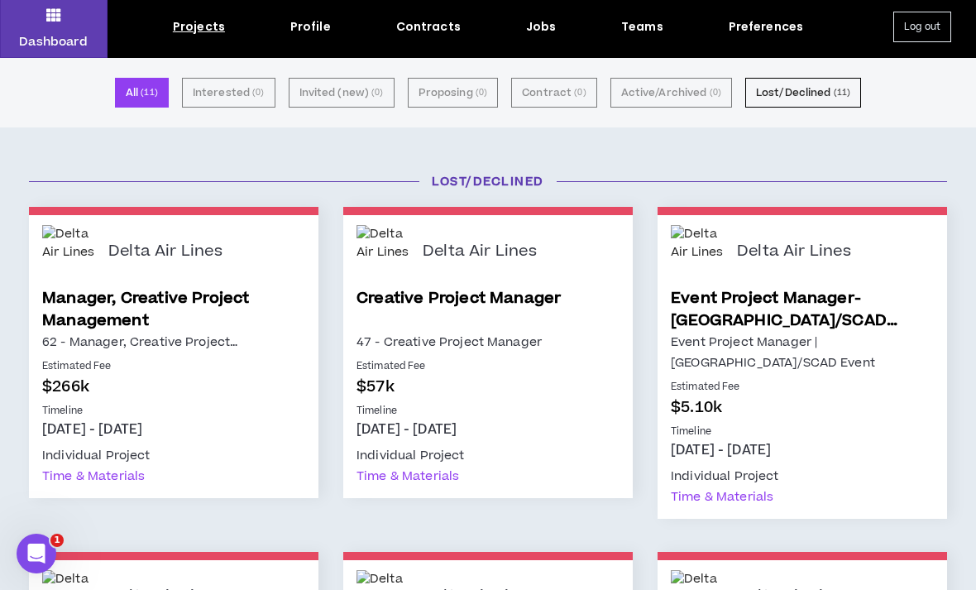
scroll to position [23, 0]
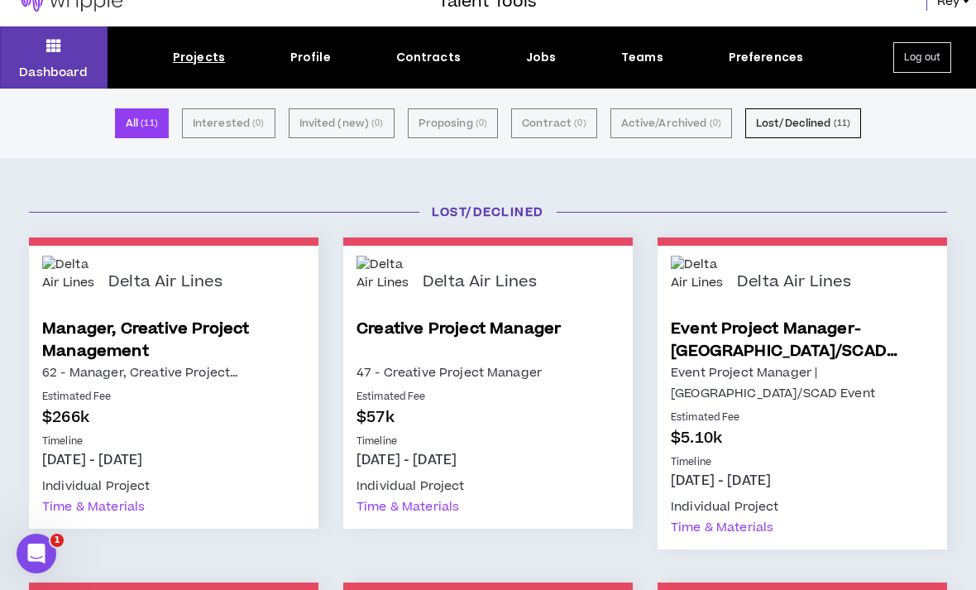
click at [209, 60] on div "Projects" at bounding box center [199, 57] width 52 height 17
click at [205, 60] on div "Projects" at bounding box center [199, 57] width 52 height 17
click at [543, 62] on div "Jobs" at bounding box center [541, 57] width 31 height 17
